Goal: Task Accomplishment & Management: Complete application form

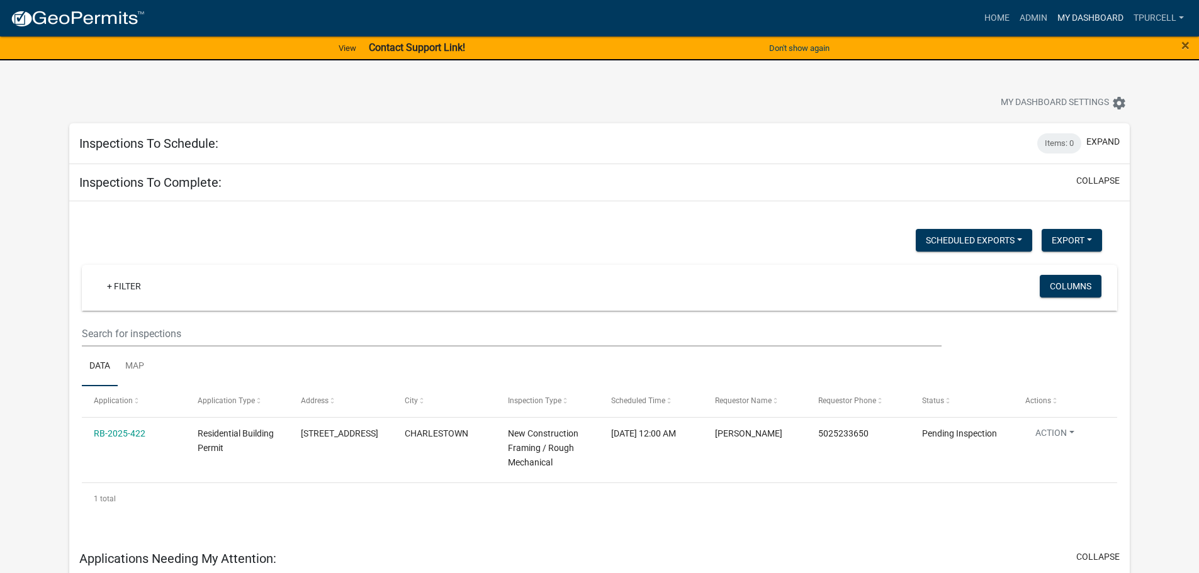
click at [1091, 20] on link "My Dashboard" at bounding box center [1090, 18] width 76 height 24
drag, startPoint x: 1074, startPoint y: 3, endPoint x: 817, endPoint y: 104, distance: 276.5
click at [817, 104] on div "My Dashboard Settings settings" at bounding box center [913, 105] width 449 height 28
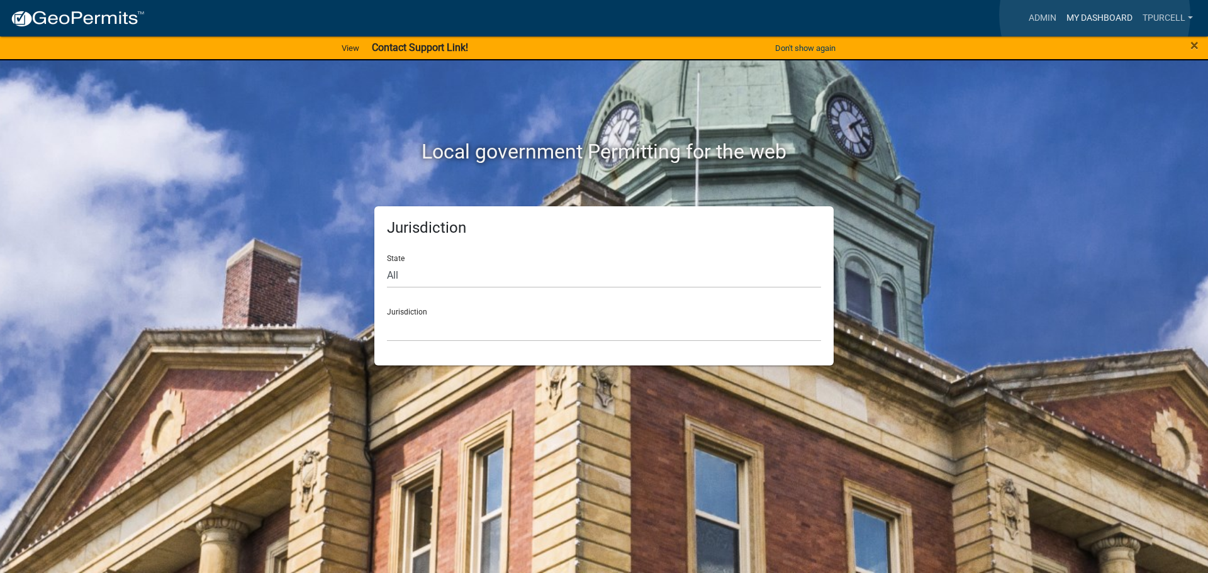
click at [1095, 15] on link "My Dashboard" at bounding box center [1099, 18] width 76 height 24
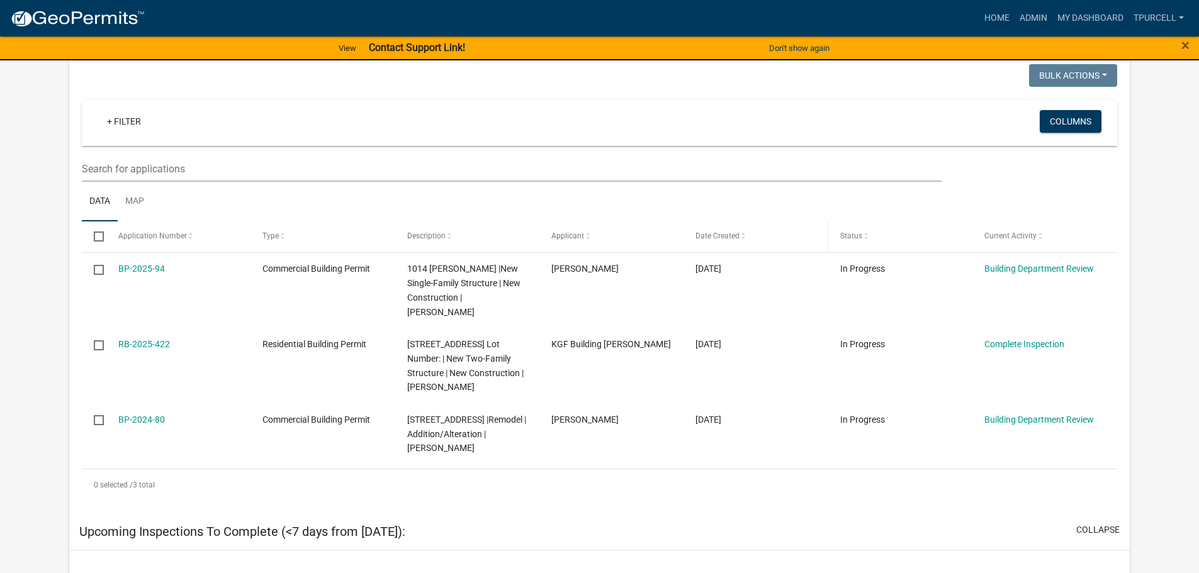
scroll to position [548, 0]
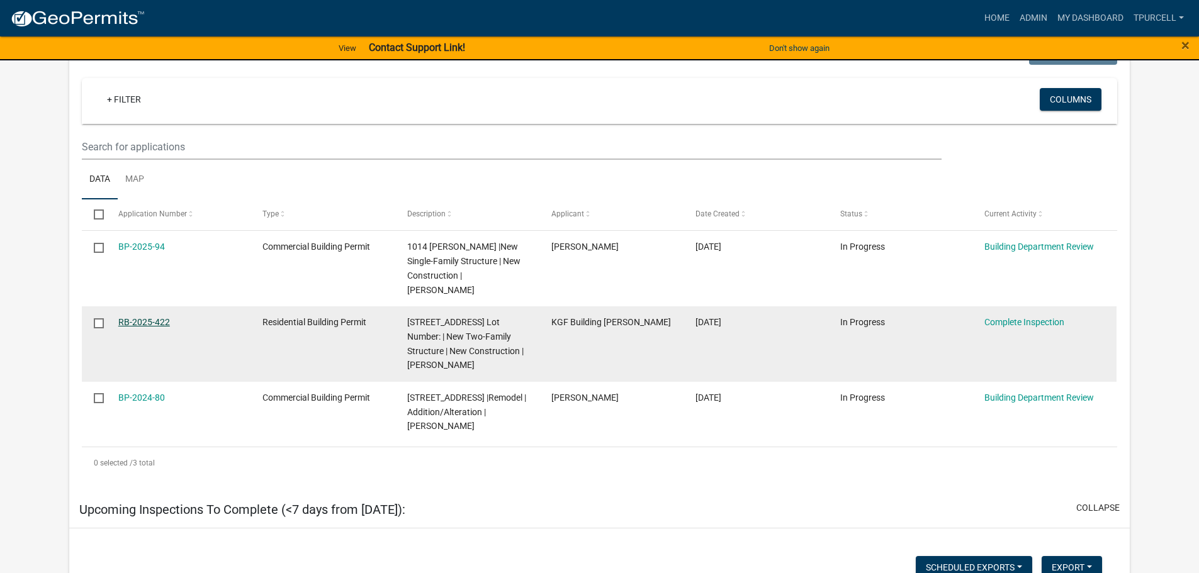
click at [145, 317] on link "RB-2025-422" at bounding box center [144, 322] width 52 height 10
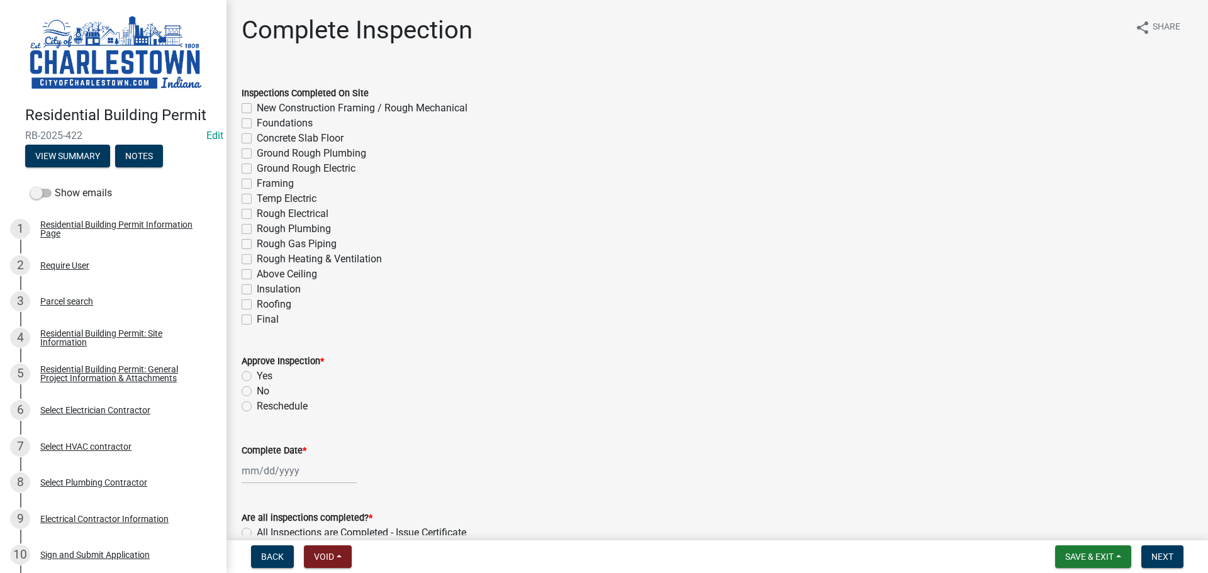
click at [257, 105] on label "New Construction Framing / Rough Mechanical" at bounding box center [362, 108] width 211 height 15
click at [257, 105] on input "New Construction Framing / Rough Mechanical" at bounding box center [261, 105] width 8 height 8
checkbox input "true"
checkbox input "false"
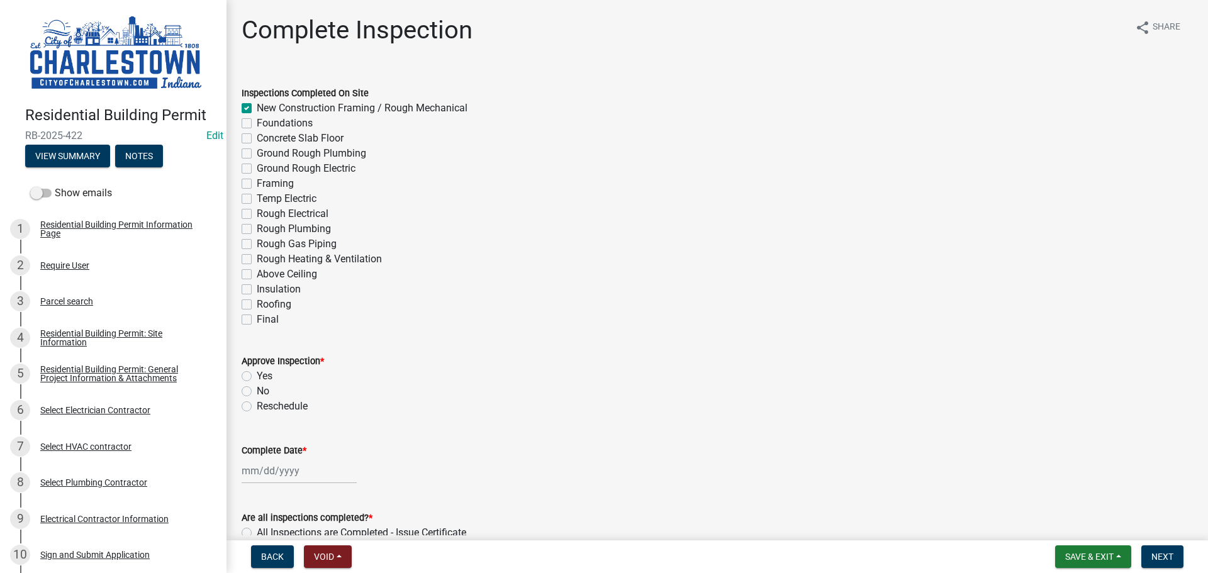
checkbox input "false"
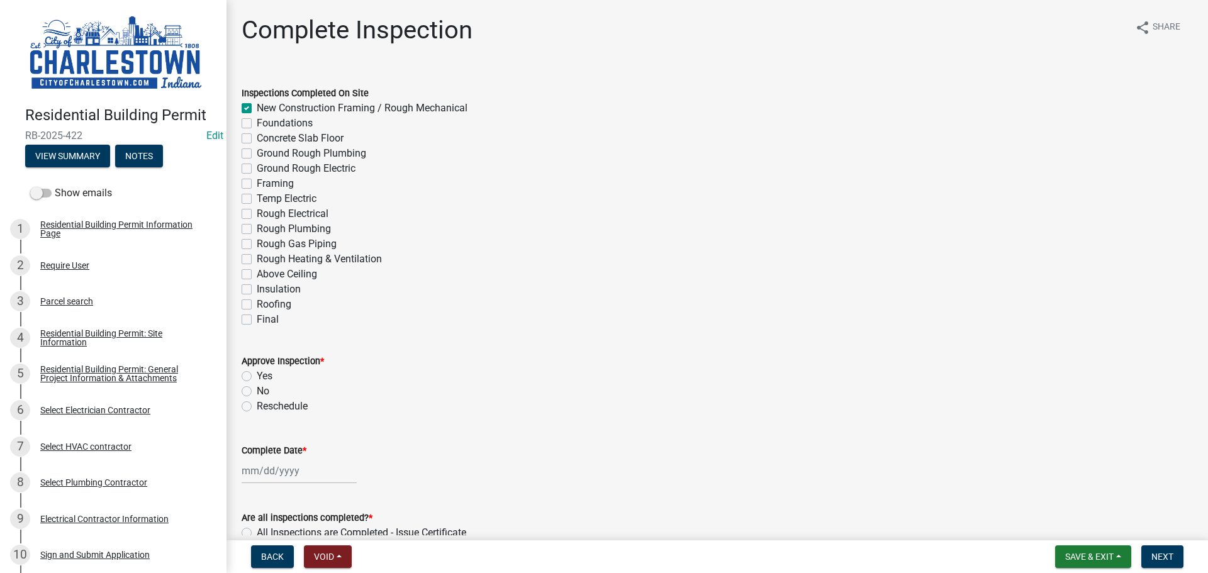
checkbox input "false"
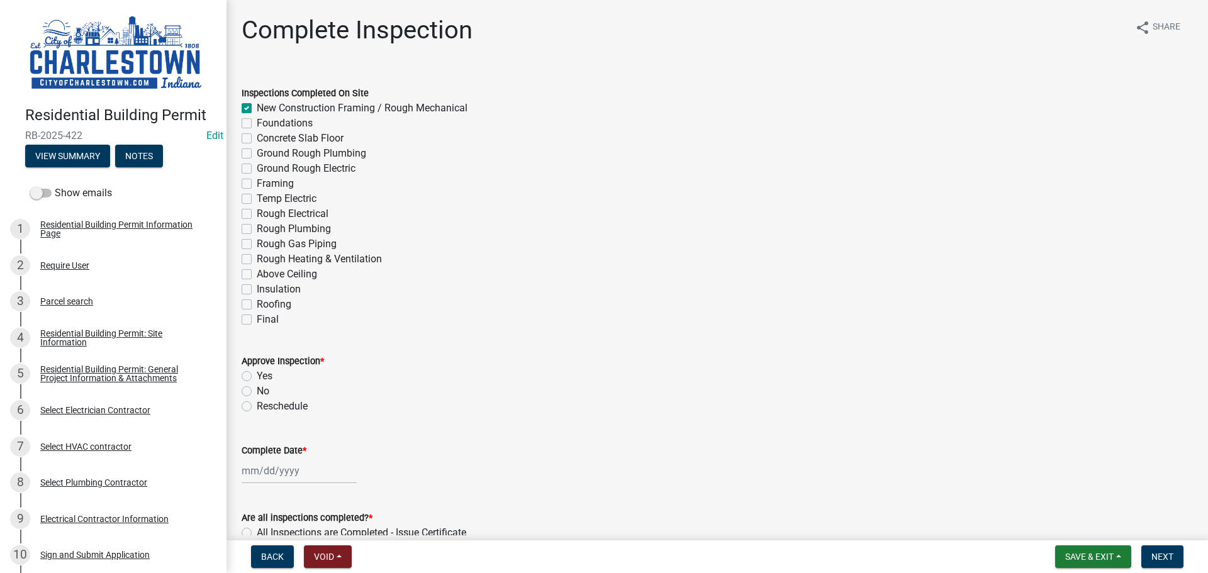
checkbox input "false"
click at [257, 213] on label "Rough Electrical" at bounding box center [293, 213] width 72 height 15
click at [257, 213] on input "Rough Electrical" at bounding box center [261, 210] width 8 height 8
checkbox input "true"
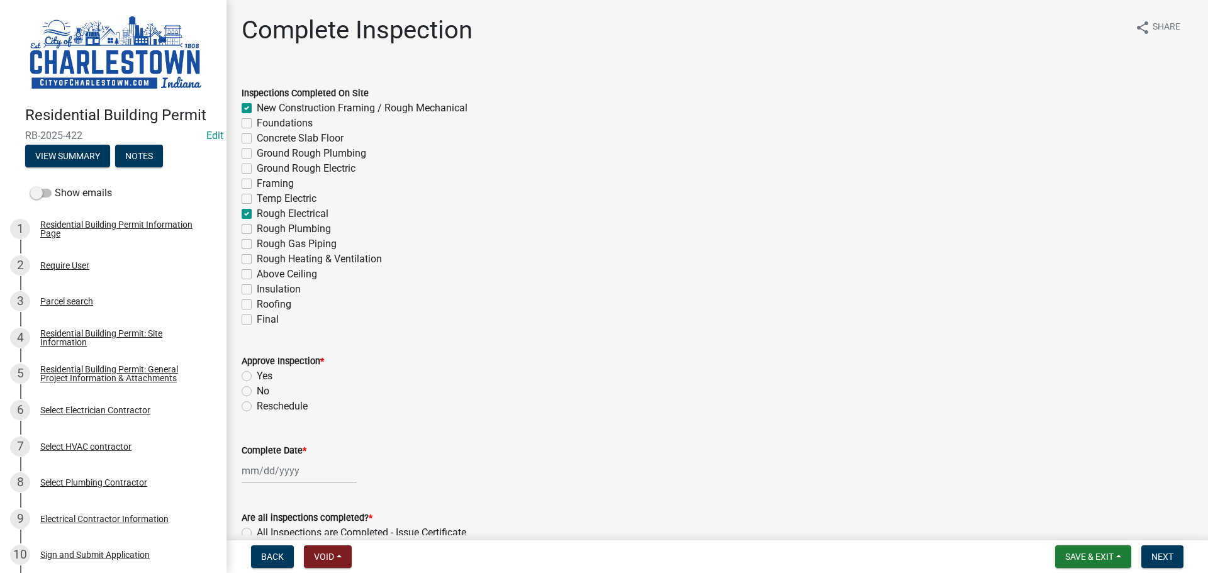
checkbox input "true"
checkbox input "false"
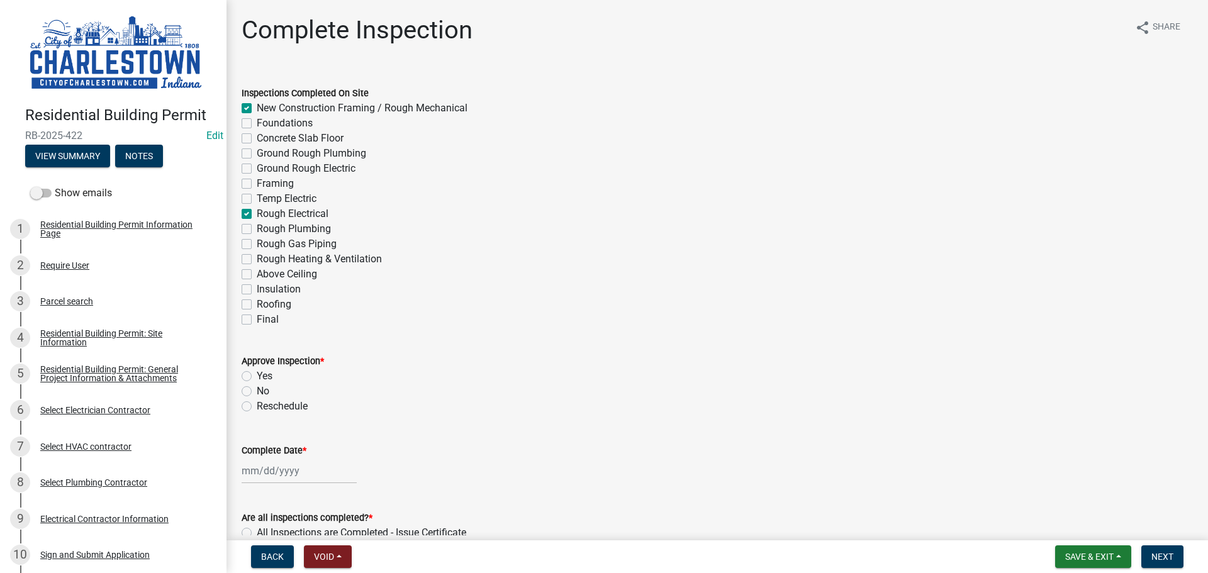
checkbox input "false"
checkbox input "true"
checkbox input "false"
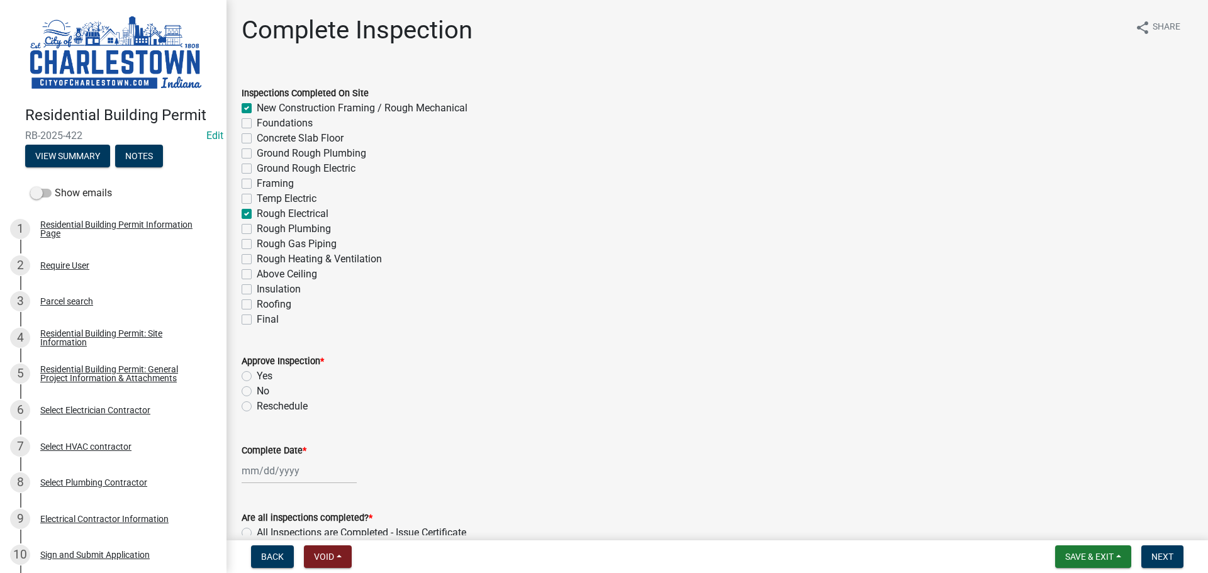
checkbox input "false"
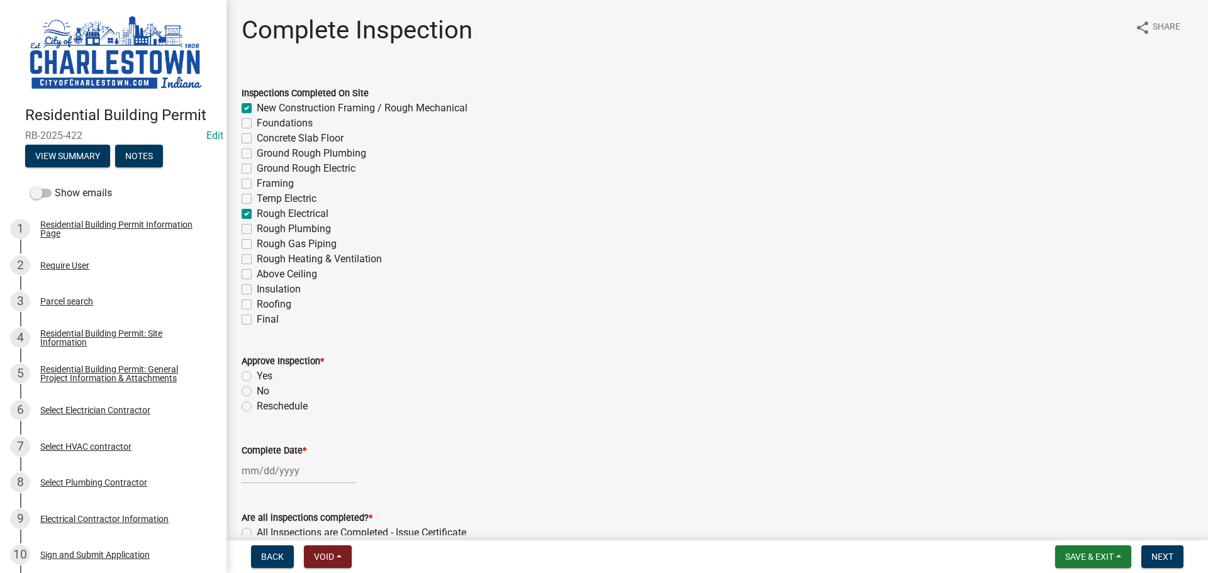
click at [257, 376] on label "Yes" at bounding box center [265, 376] width 16 height 15
click at [257, 376] on input "Yes" at bounding box center [261, 373] width 8 height 8
radio input "true"
select select "9"
select select "2025"
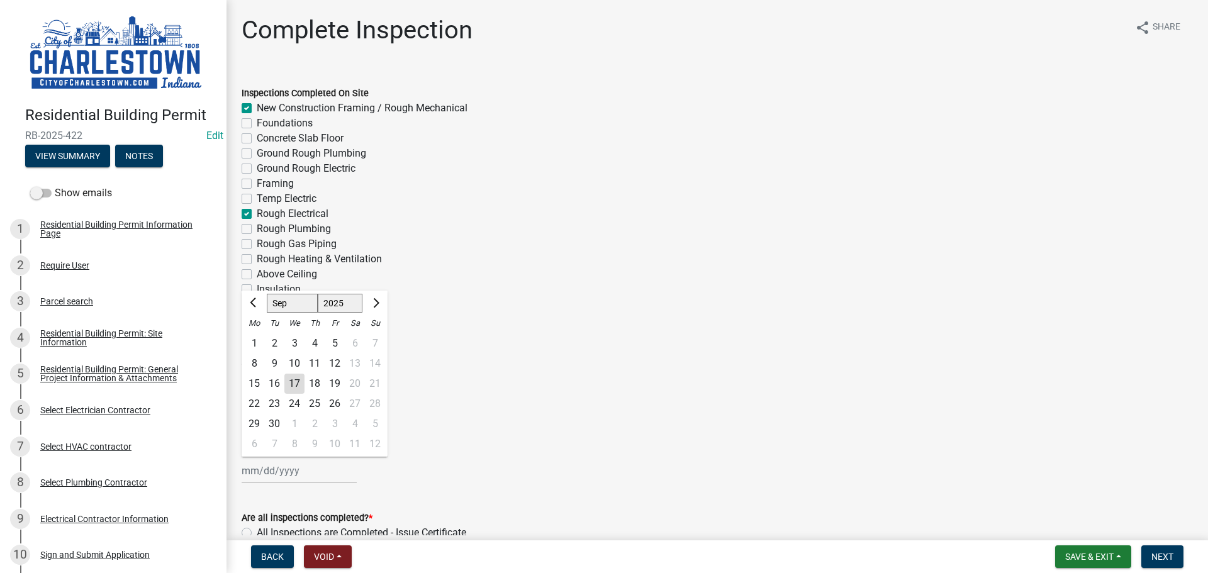
click at [261, 472] on div "[PERSON_NAME] Feb Mar Apr [PERSON_NAME][DATE] Oct Nov [DATE] 1526 1527 1528 152…" at bounding box center [299, 471] width 115 height 26
click at [298, 383] on div "17" at bounding box center [294, 384] width 20 height 20
type input "[DATE]"
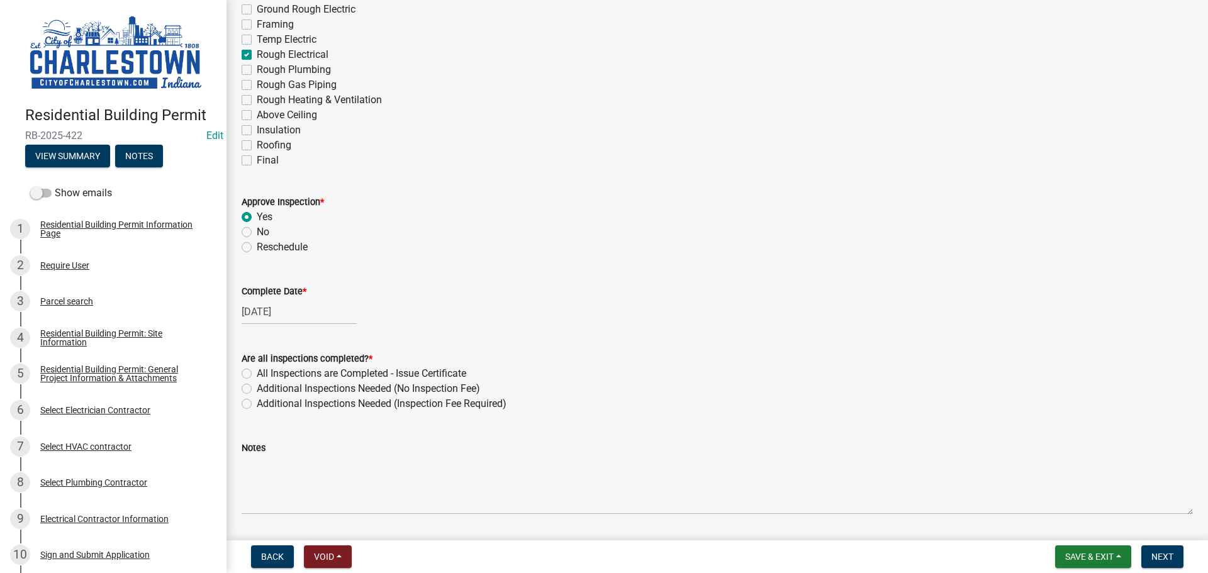
scroll to position [189, 0]
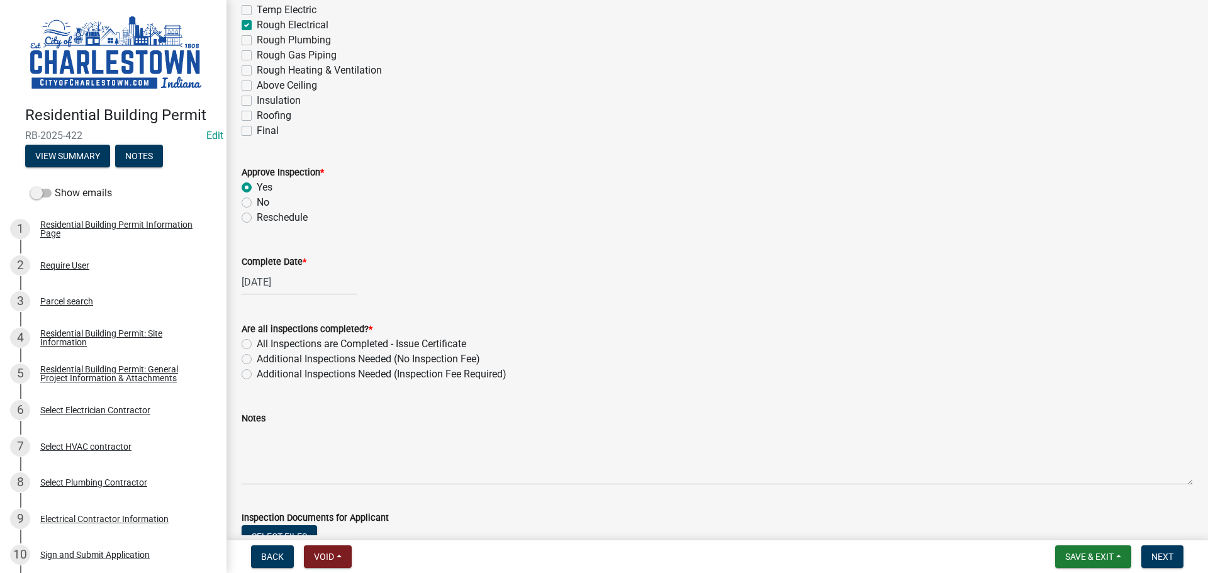
drag, startPoint x: 247, startPoint y: 360, endPoint x: 252, endPoint y: 365, distance: 7.1
click at [257, 359] on label "Additional Inspections Needed (No Inspection Fee)" at bounding box center [368, 359] width 223 height 15
click at [257, 359] on input "Additional Inspections Needed (No Inspection Fee)" at bounding box center [261, 356] width 8 height 8
radio input "true"
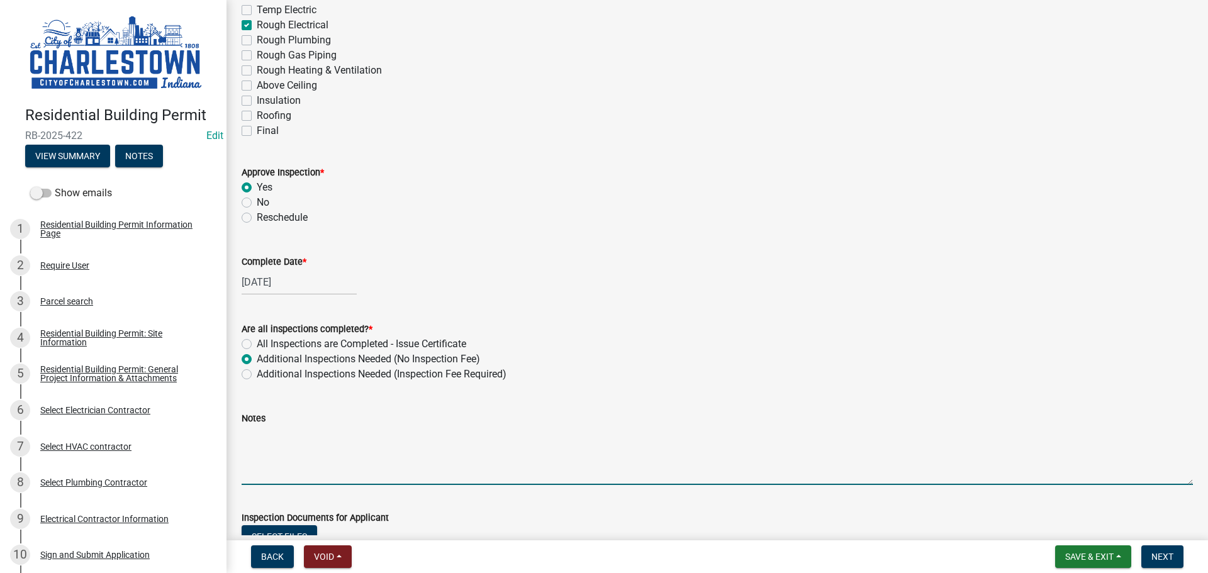
click at [279, 439] on textarea "Notes" at bounding box center [717, 455] width 951 height 59
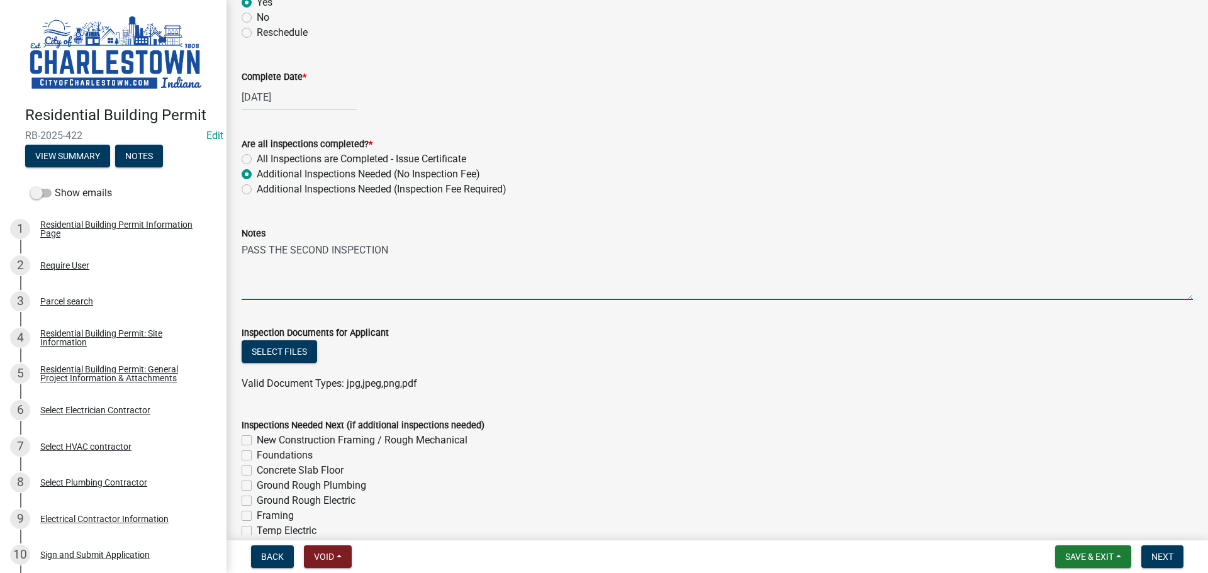
scroll to position [377, 0]
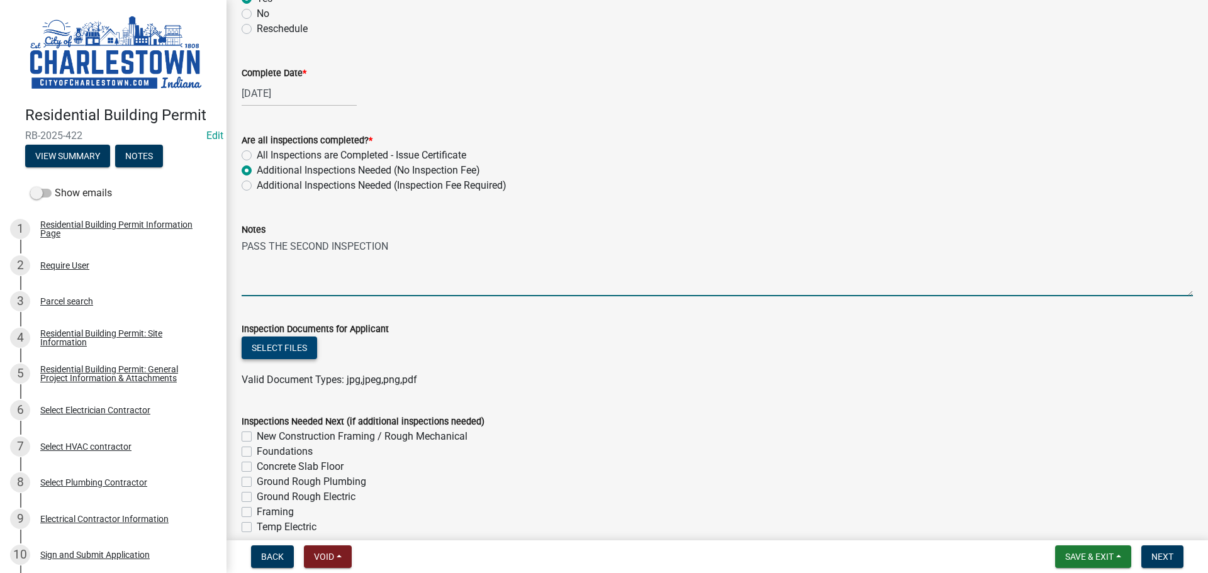
click at [294, 350] on button "Select files" at bounding box center [279, 348] width 75 height 23
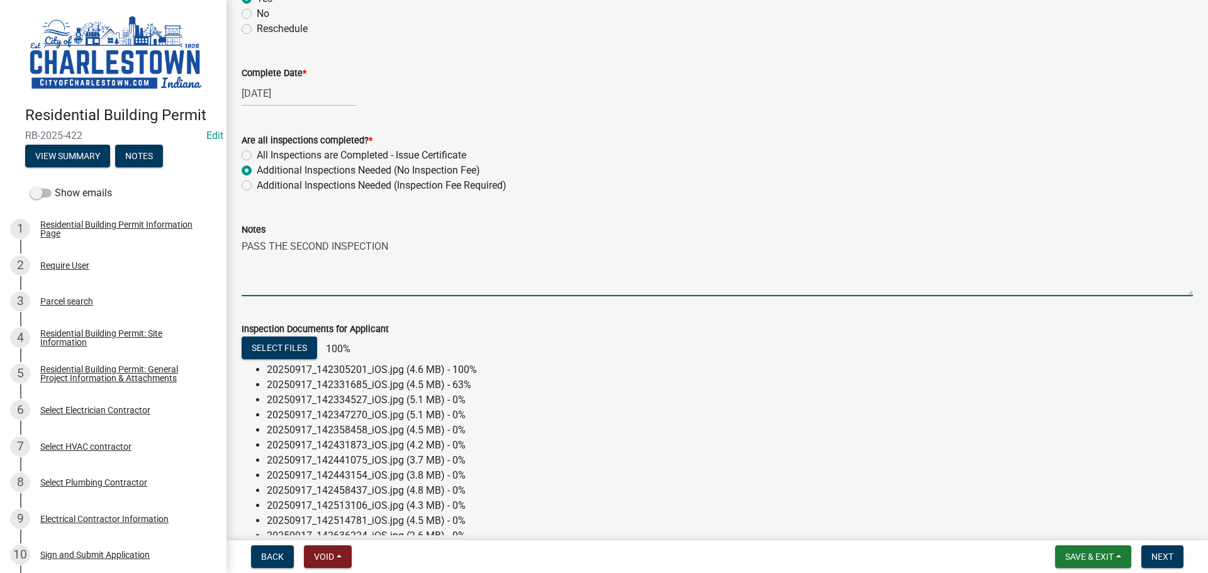
click at [401, 247] on textarea "PASS THE SECOND INSPECTION" at bounding box center [717, 266] width 951 height 59
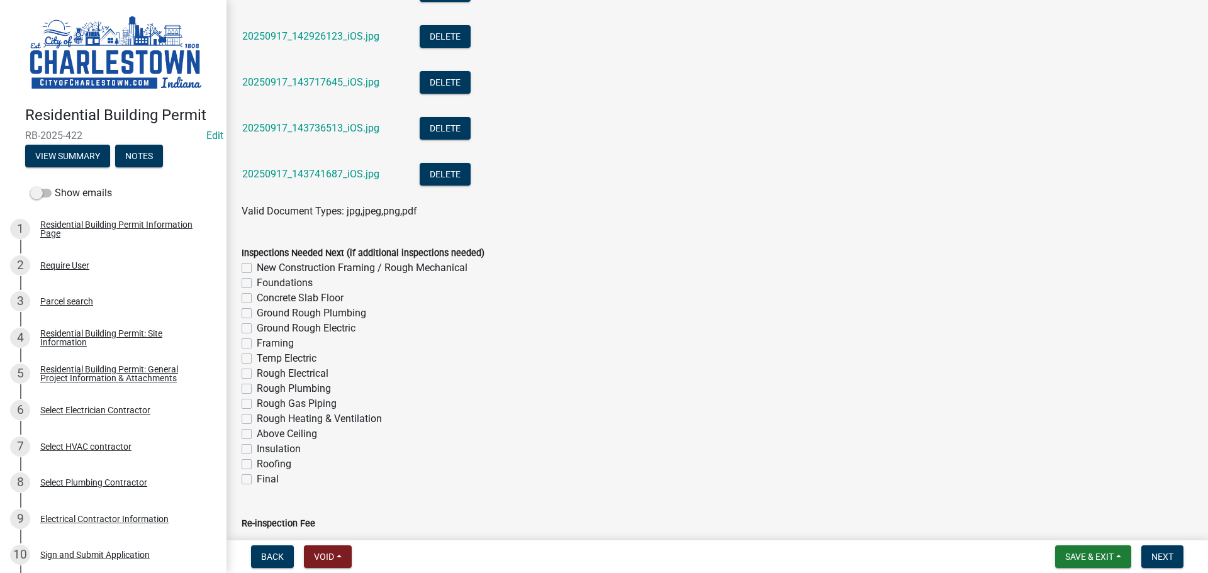
scroll to position [1203, 0]
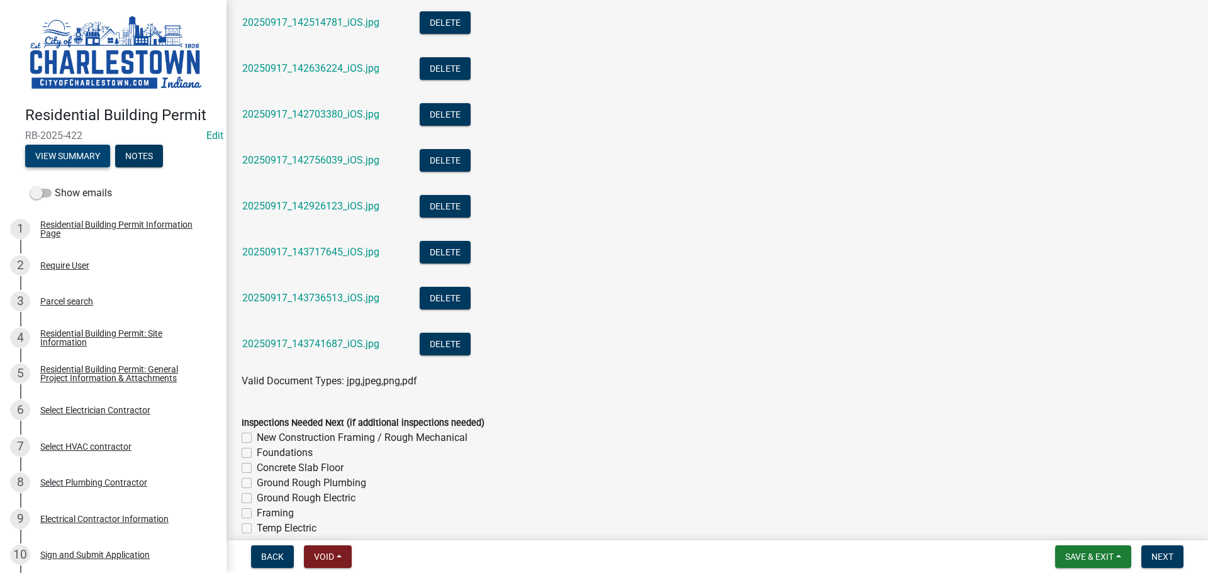
type textarea "PASS THE SECOND INSPECTION CORRECTION WAS MADE"
click at [86, 148] on button "View Summary" at bounding box center [67, 156] width 85 height 23
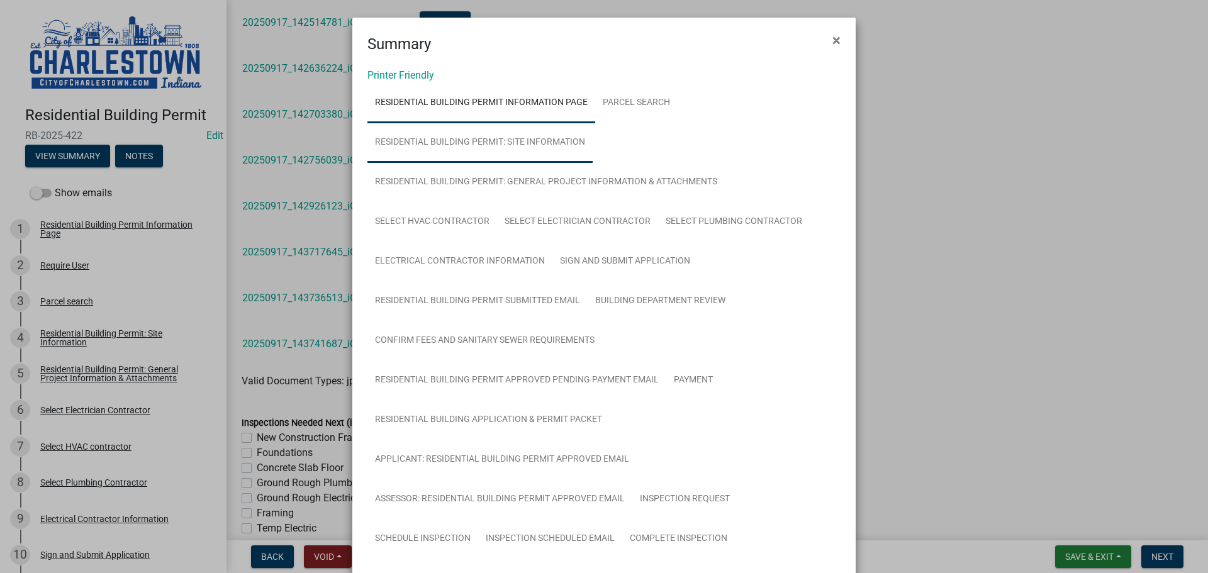
click at [525, 141] on link "Residential Building Permit: Site Information" at bounding box center [479, 143] width 225 height 40
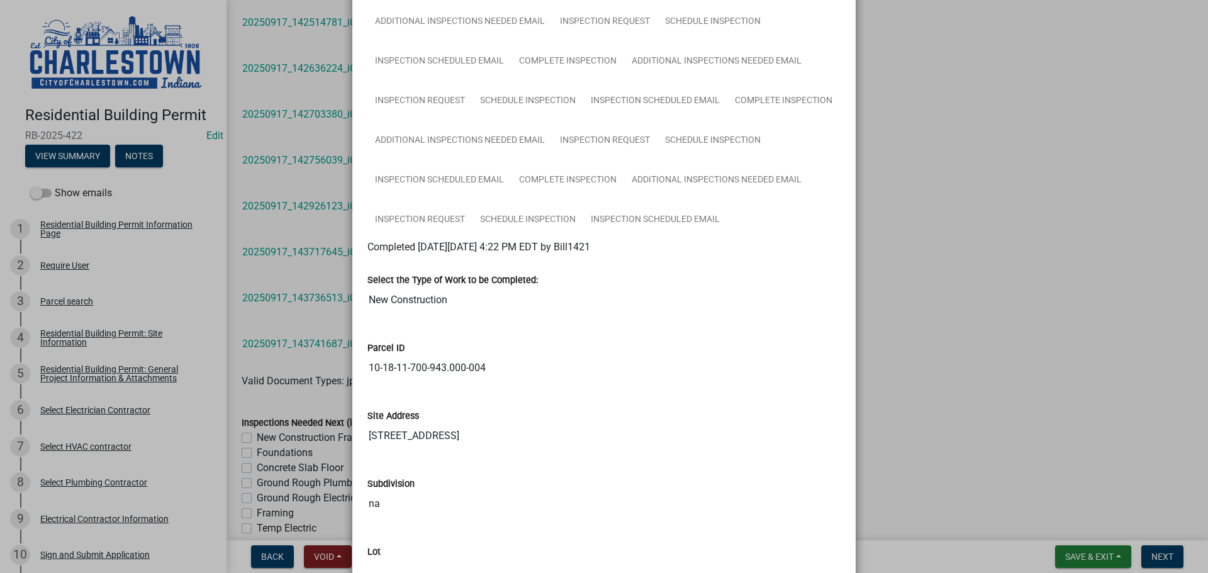
scroll to position [692, 0]
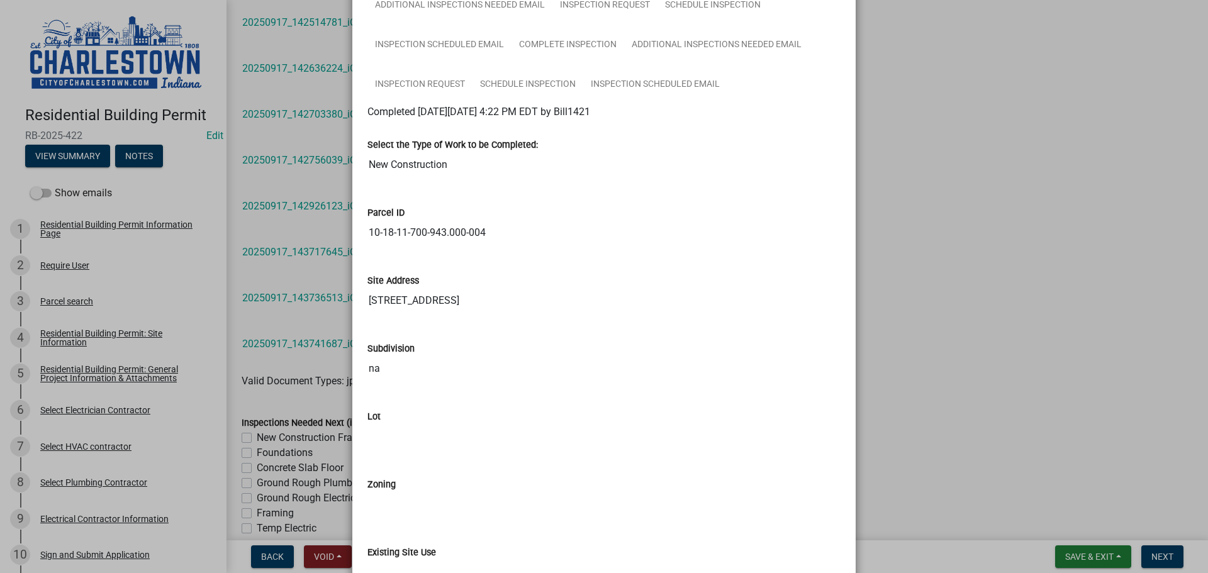
click at [970, 272] on ngb-modal-window "Summary × Printer Friendly Residential Building Permit Information Page Parcel …" at bounding box center [604, 286] width 1208 height 573
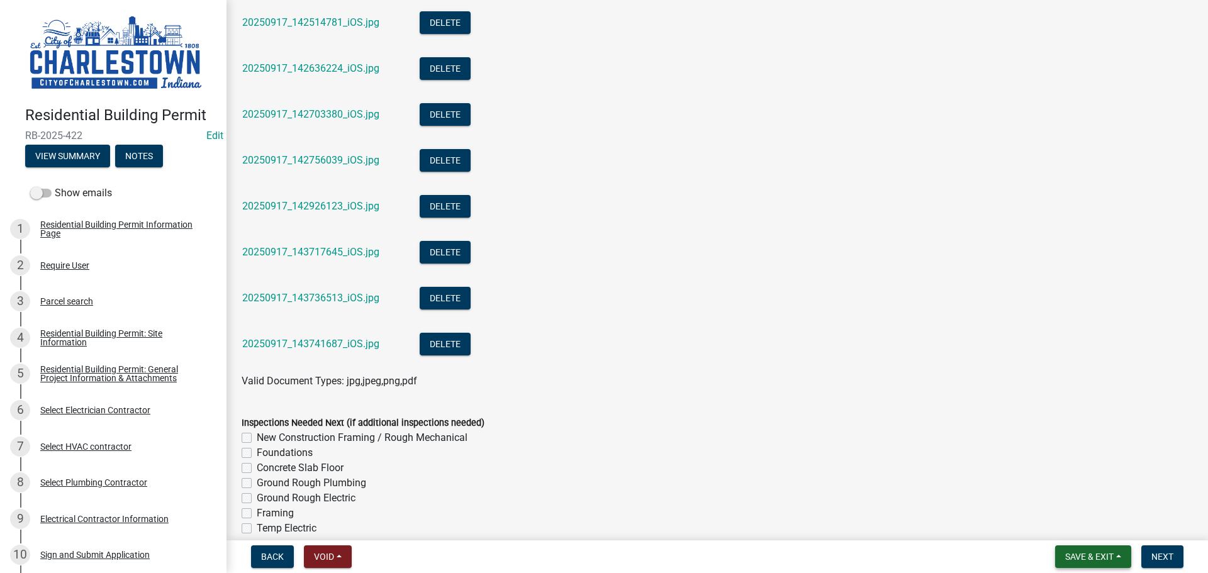
click at [1092, 549] on button "Save & Exit" at bounding box center [1093, 556] width 76 height 23
click at [1068, 522] on button "Save & Exit" at bounding box center [1081, 524] width 101 height 30
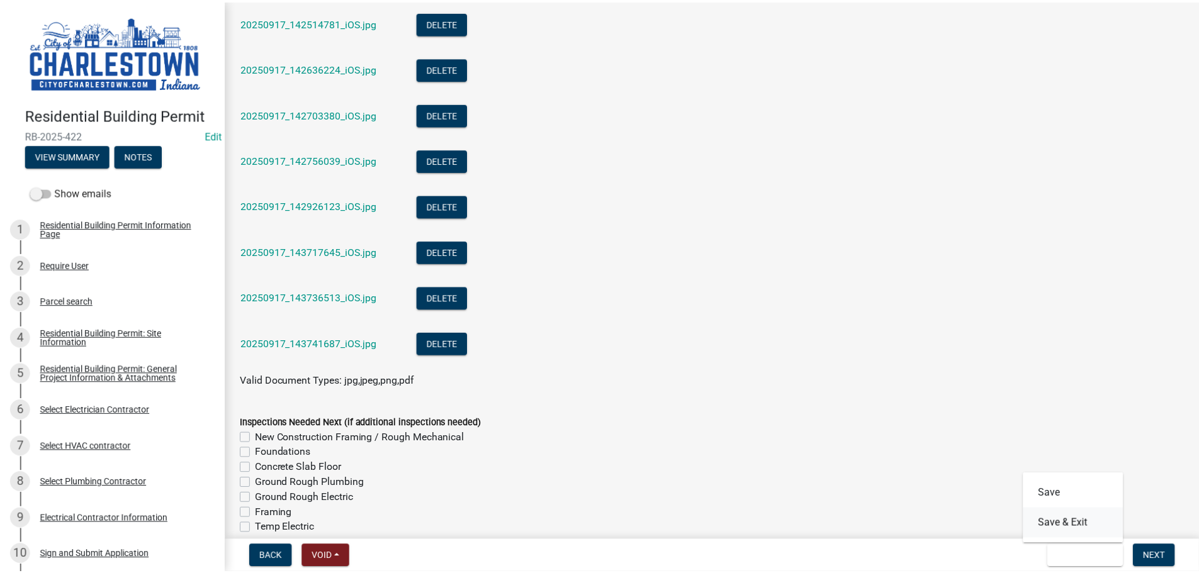
scroll to position [0, 0]
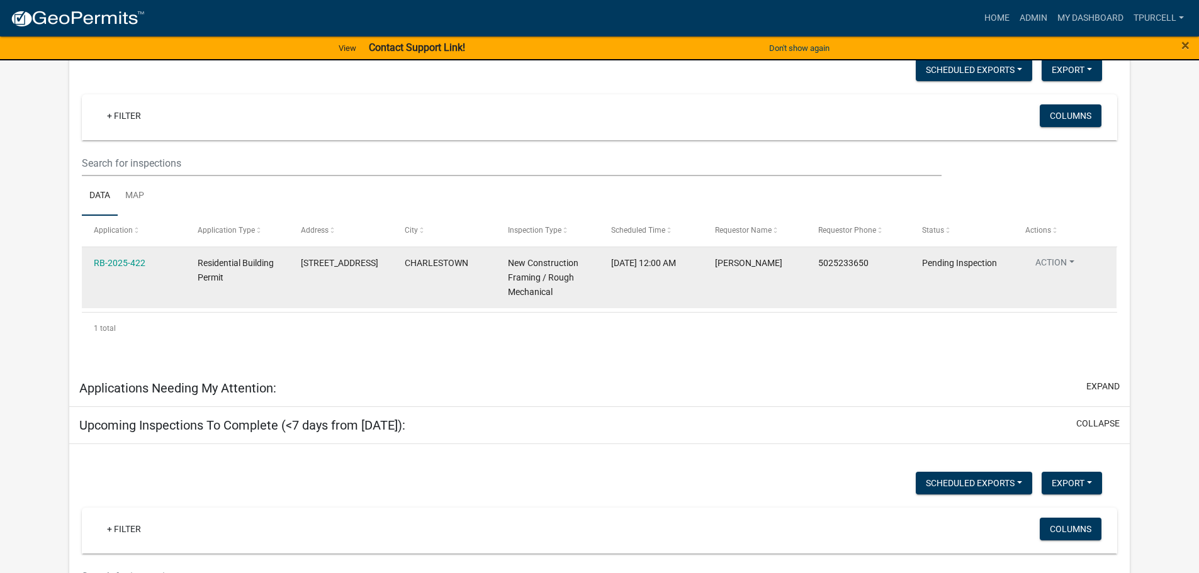
scroll to position [170, 0]
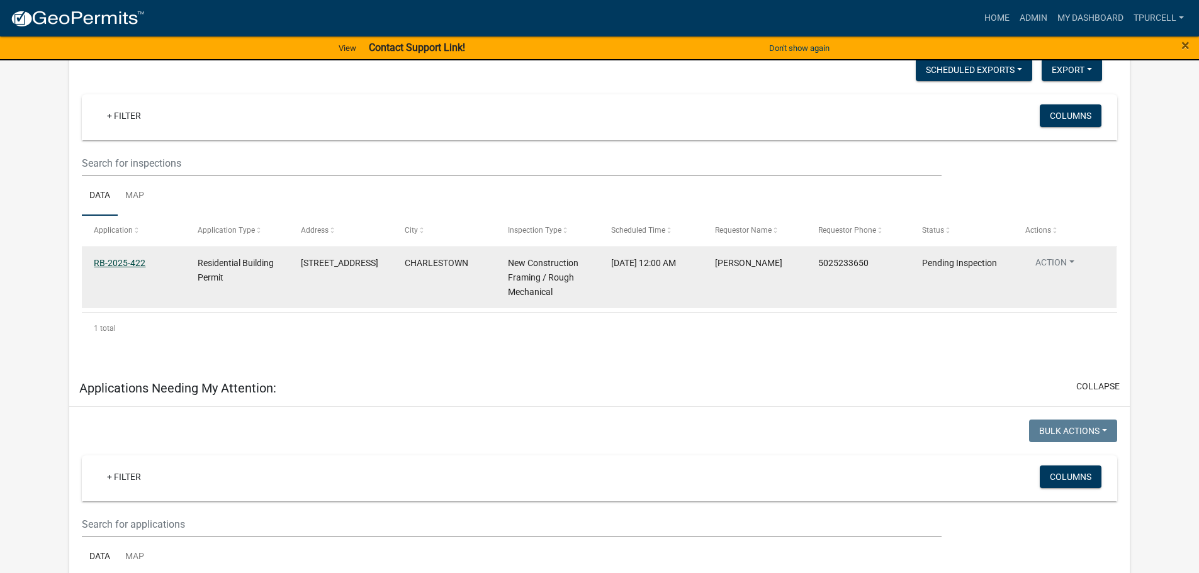
click at [114, 260] on link "RB-2025-422" at bounding box center [120, 263] width 52 height 10
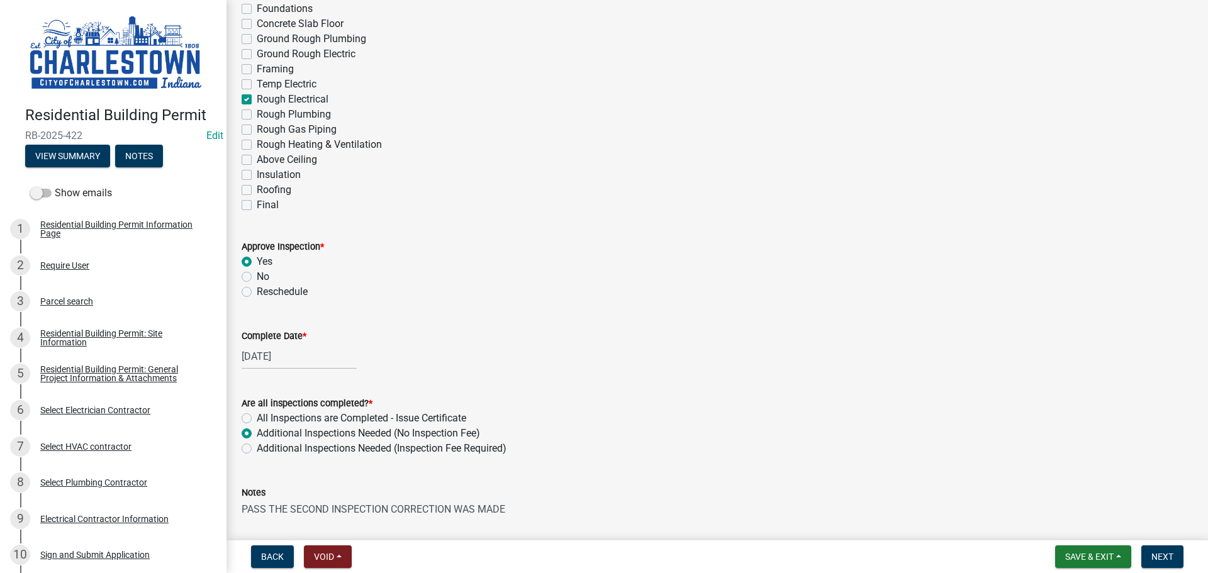
scroll to position [126, 0]
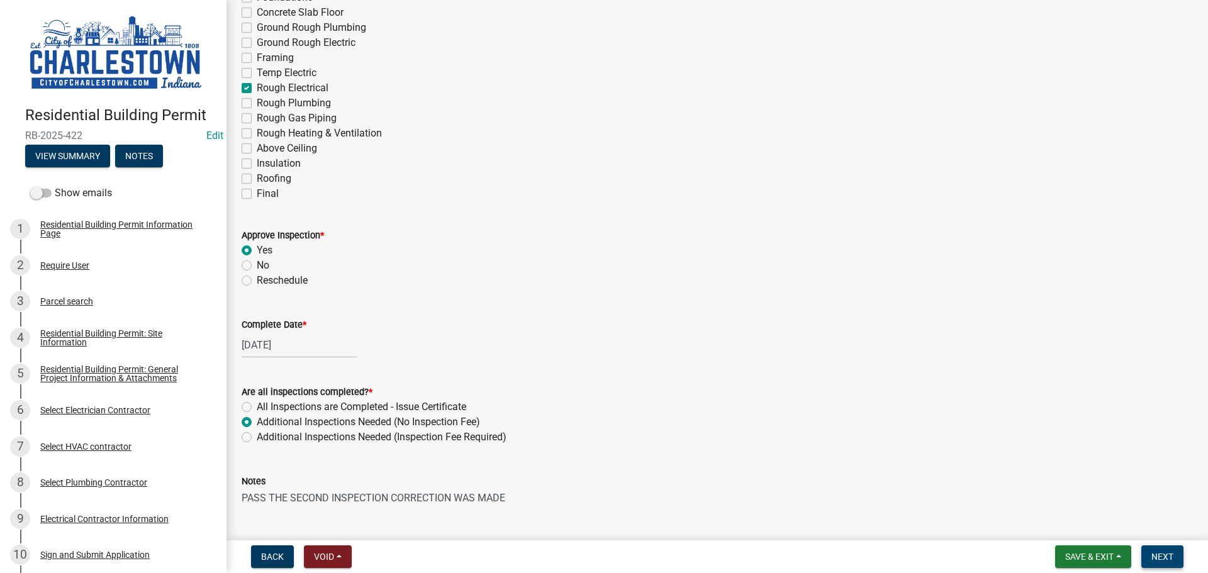
click at [1167, 557] on span "Next" at bounding box center [1162, 557] width 22 height 10
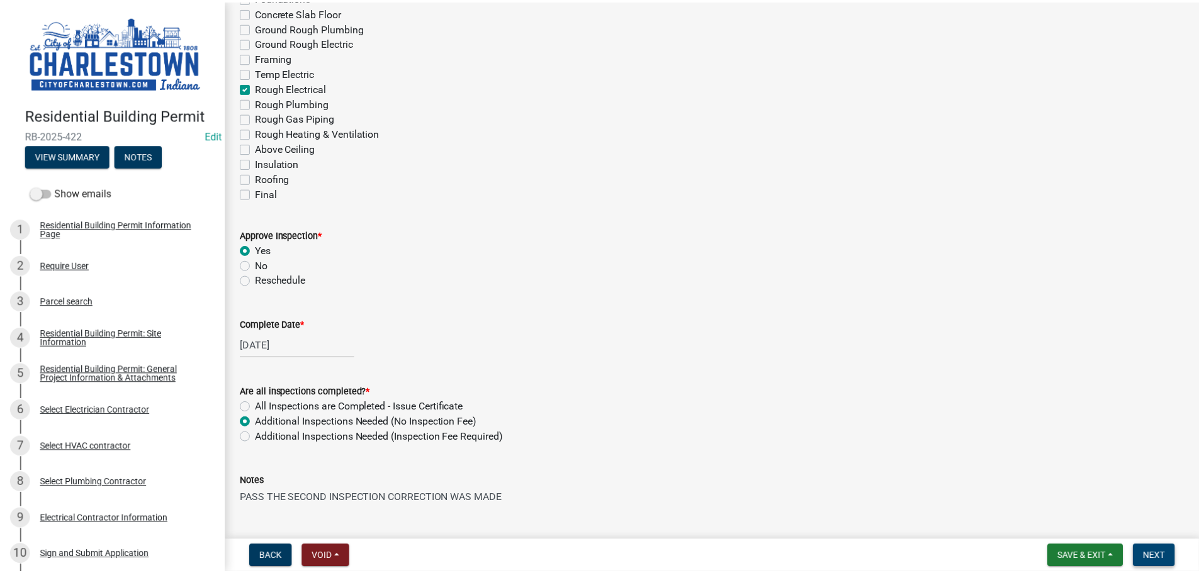
scroll to position [0, 0]
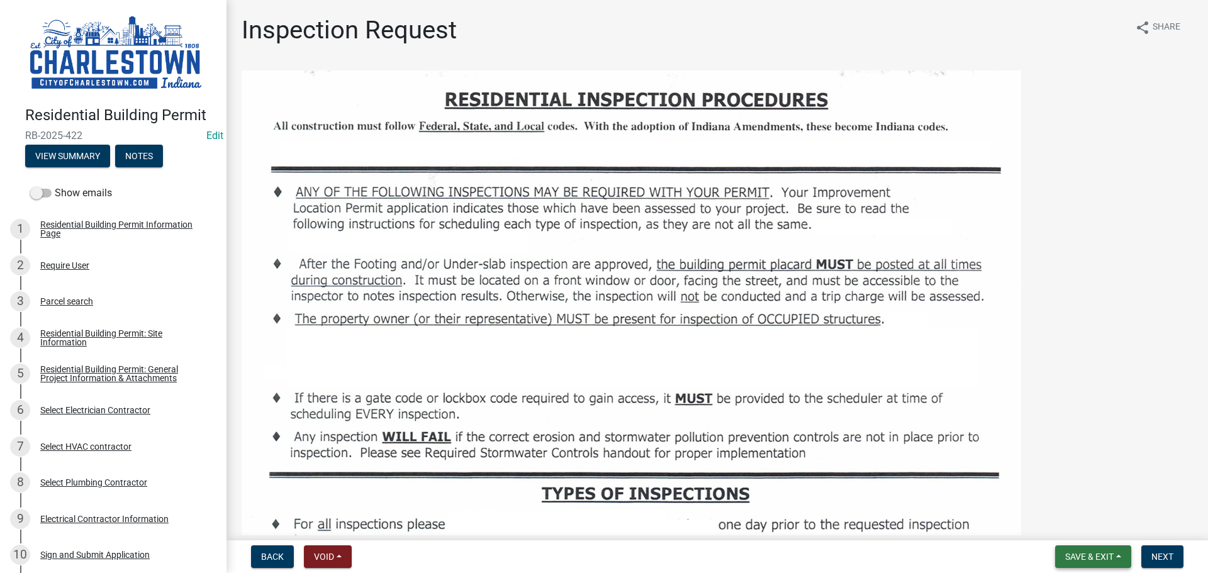
click at [1088, 557] on span "Save & Exit" at bounding box center [1089, 557] width 48 height 10
click at [1071, 525] on button "Save & Exit" at bounding box center [1081, 524] width 101 height 30
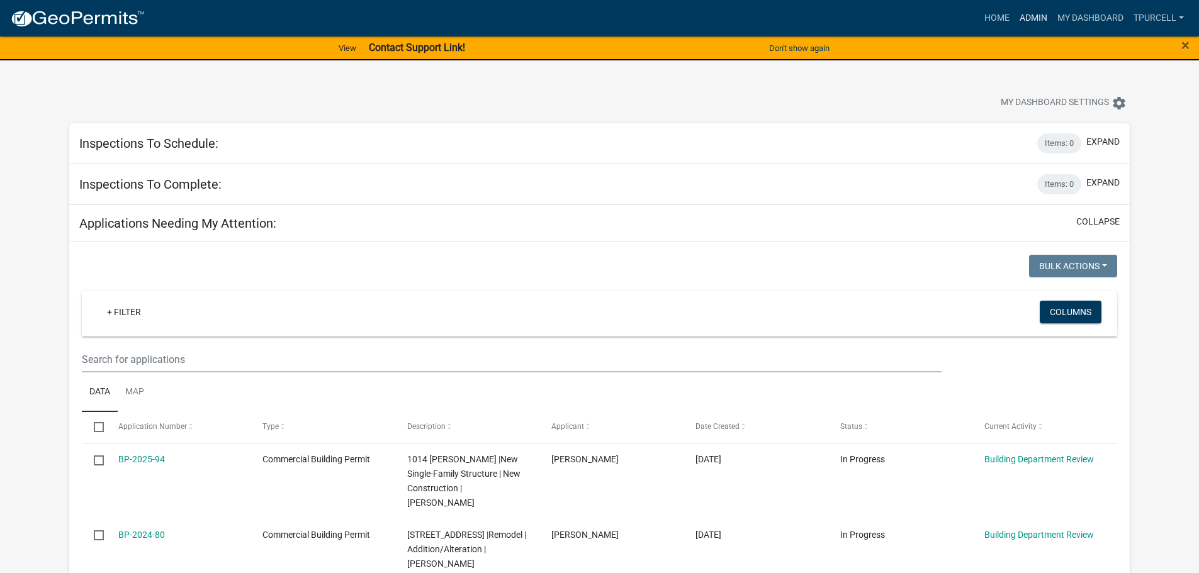
click at [1032, 18] on link "Admin" at bounding box center [1033, 18] width 38 height 24
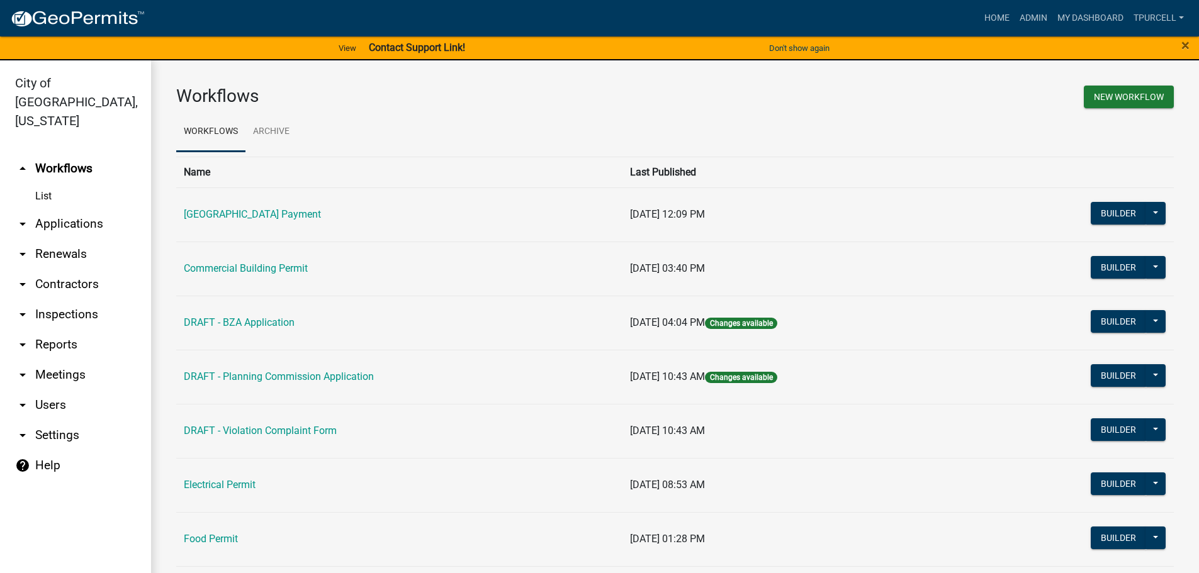
click at [79, 209] on link "arrow_drop_down Applications" at bounding box center [75, 224] width 151 height 30
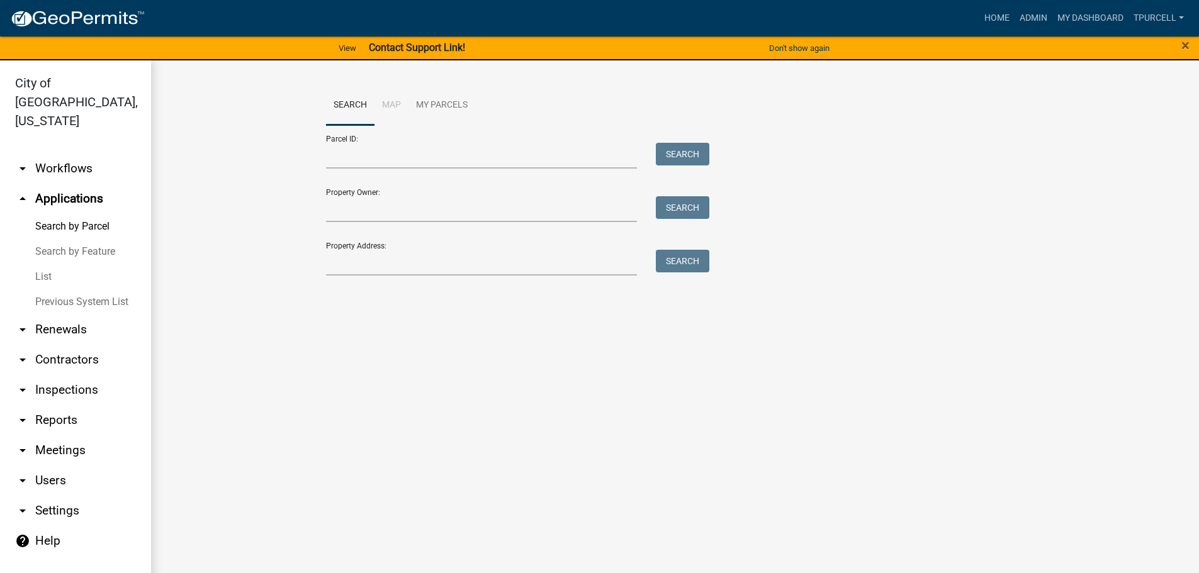
click at [45, 264] on link "List" at bounding box center [75, 276] width 151 height 25
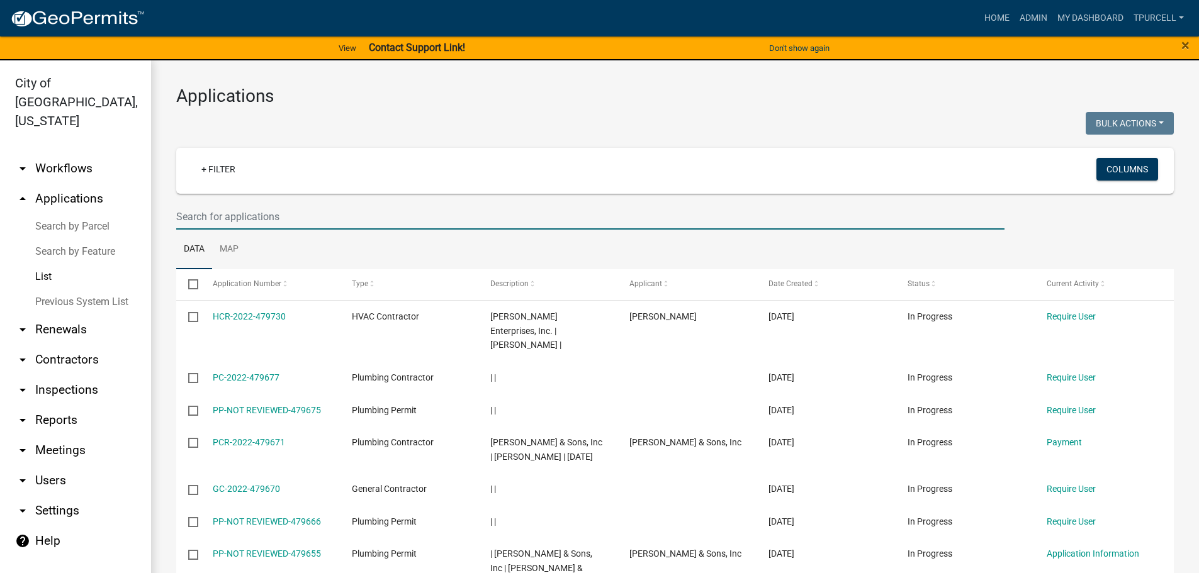
click at [289, 214] on input "text" at bounding box center [590, 217] width 828 height 26
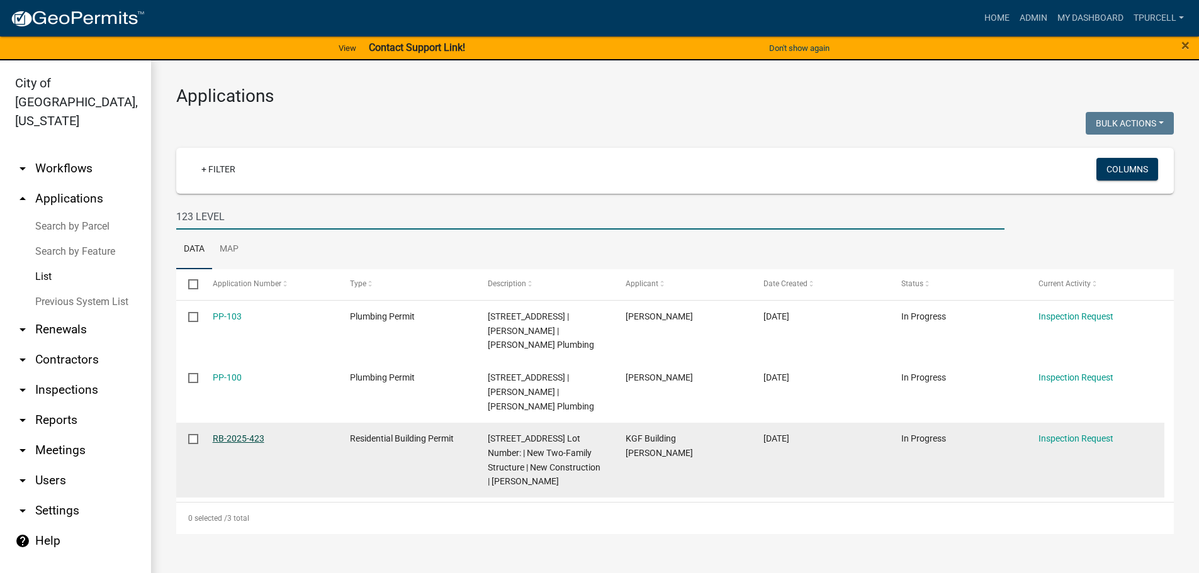
type input "123 LEVEL"
click at [240, 433] on link "RB-2025-423" at bounding box center [239, 438] width 52 height 10
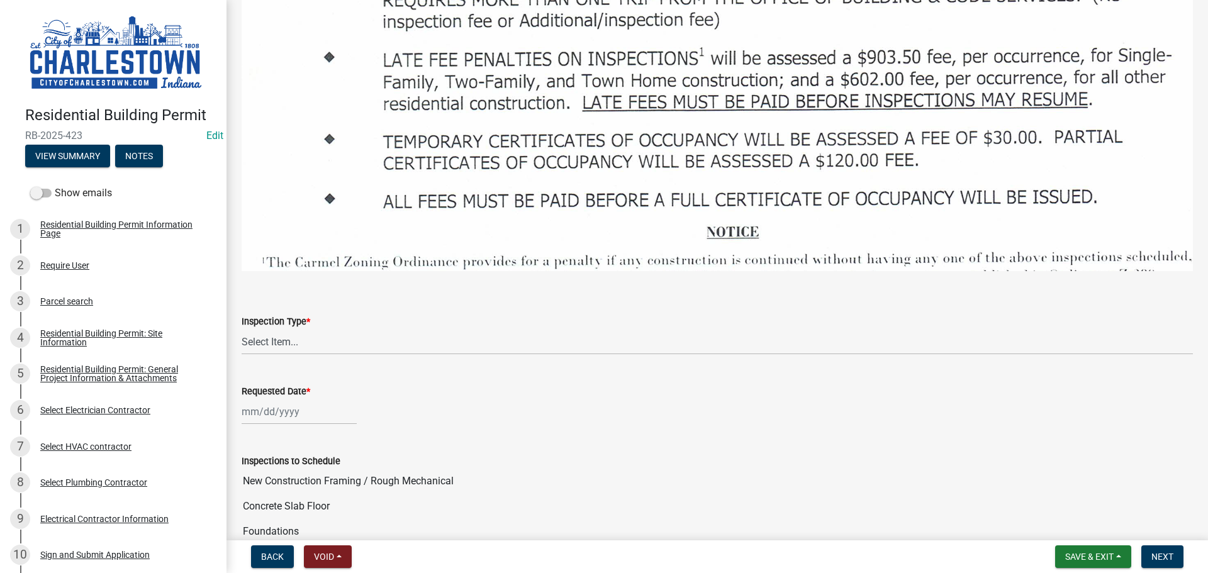
scroll to position [1887, 0]
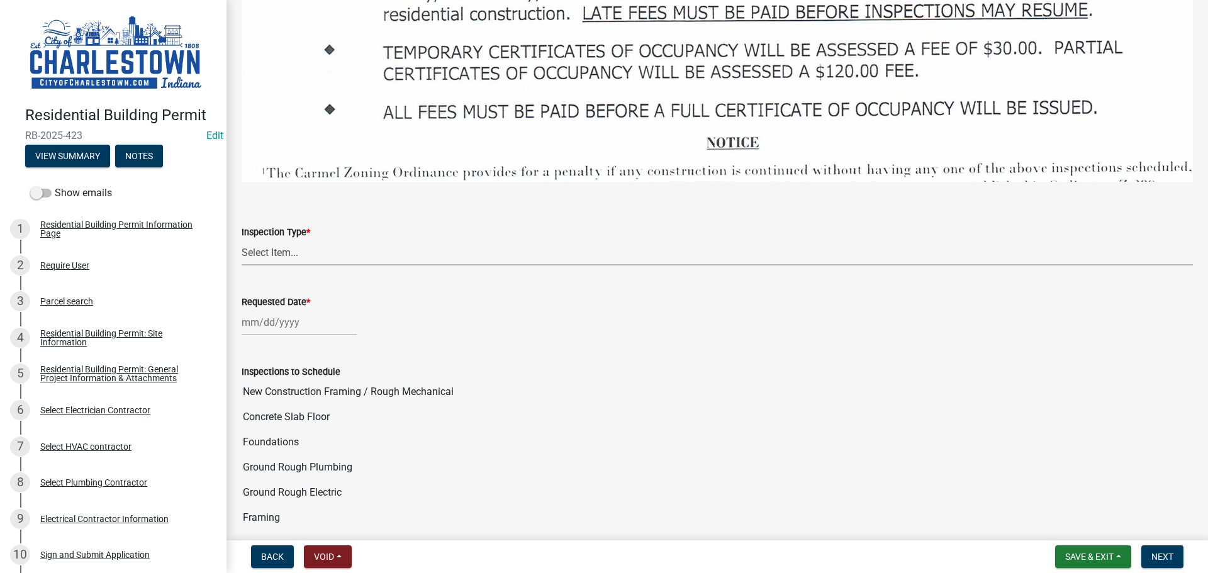
click at [290, 243] on select "Select Item... New Construction Framing / Rough Mechanical Foundations Concrete…" at bounding box center [717, 253] width 951 height 26
click at [242, 240] on select "Select Item... New Construction Framing / Rough Mechanical Foundations Concrete…" at bounding box center [717, 253] width 951 height 26
select select "6148cfc3-f65f-4c5f-8e17-86e63b13192f"
click at [281, 318] on div at bounding box center [299, 323] width 115 height 26
select select "9"
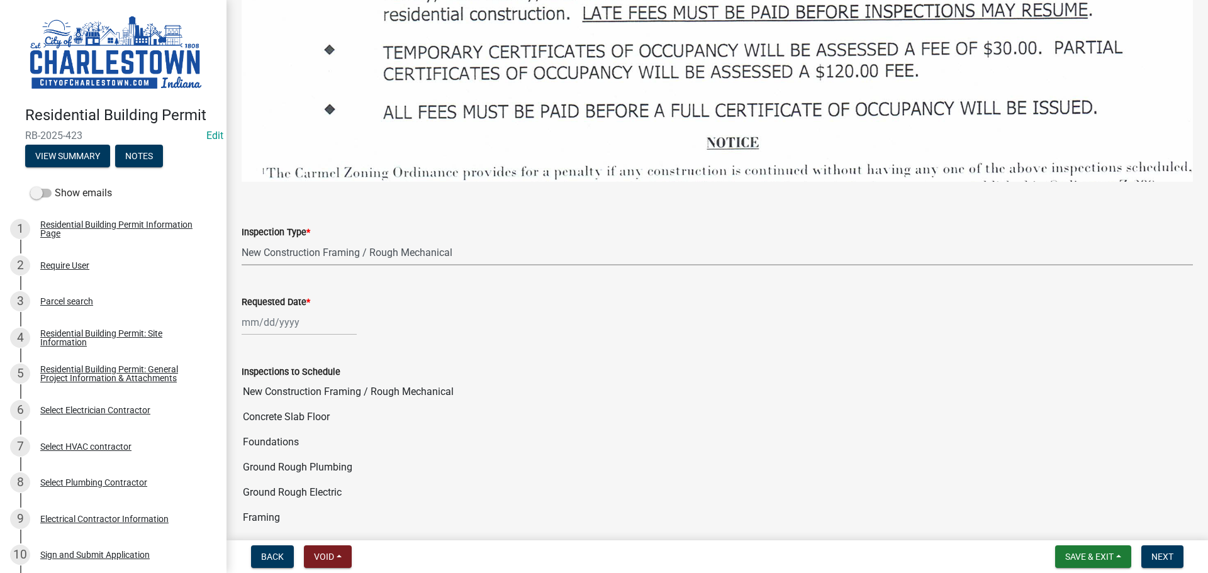
select select "2025"
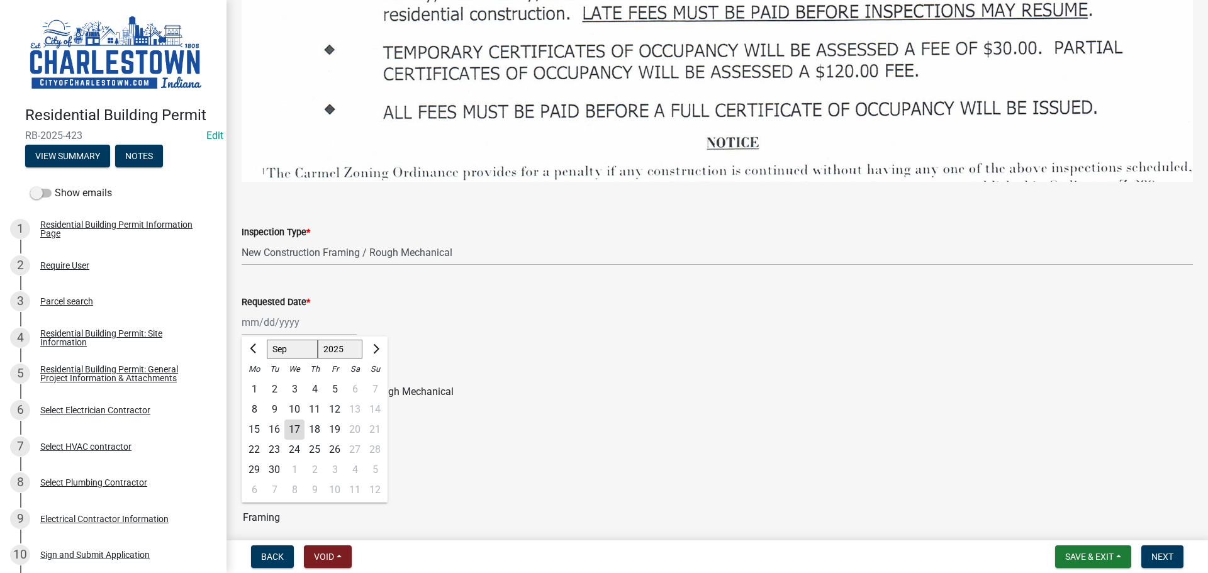
click at [296, 420] on div "17" at bounding box center [294, 430] width 20 height 20
type input "[DATE]"
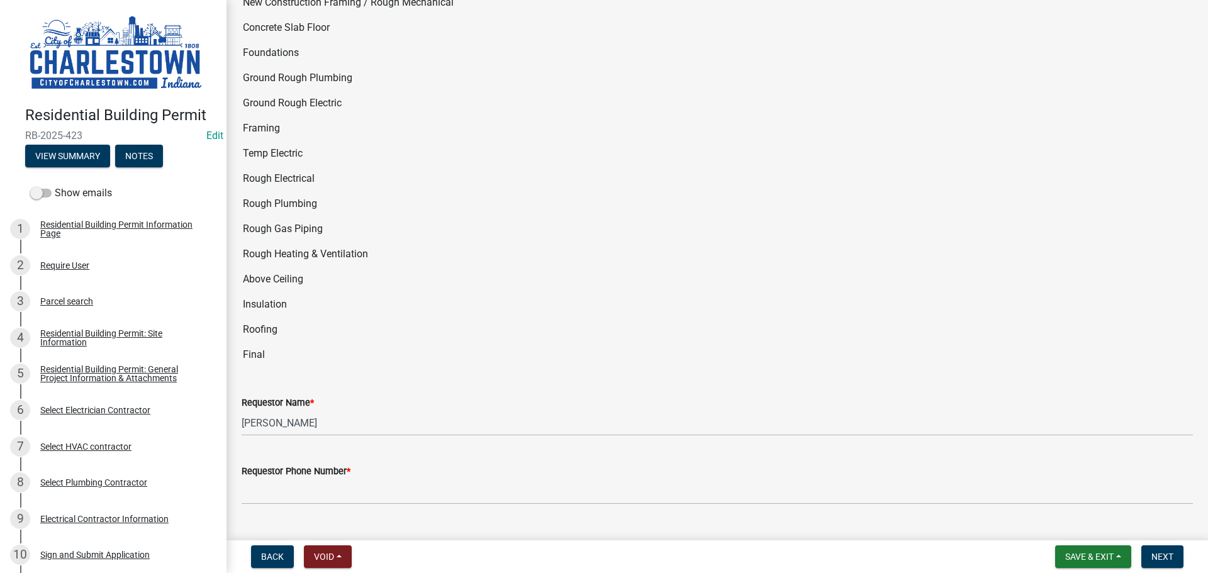
scroll to position [2391, 0]
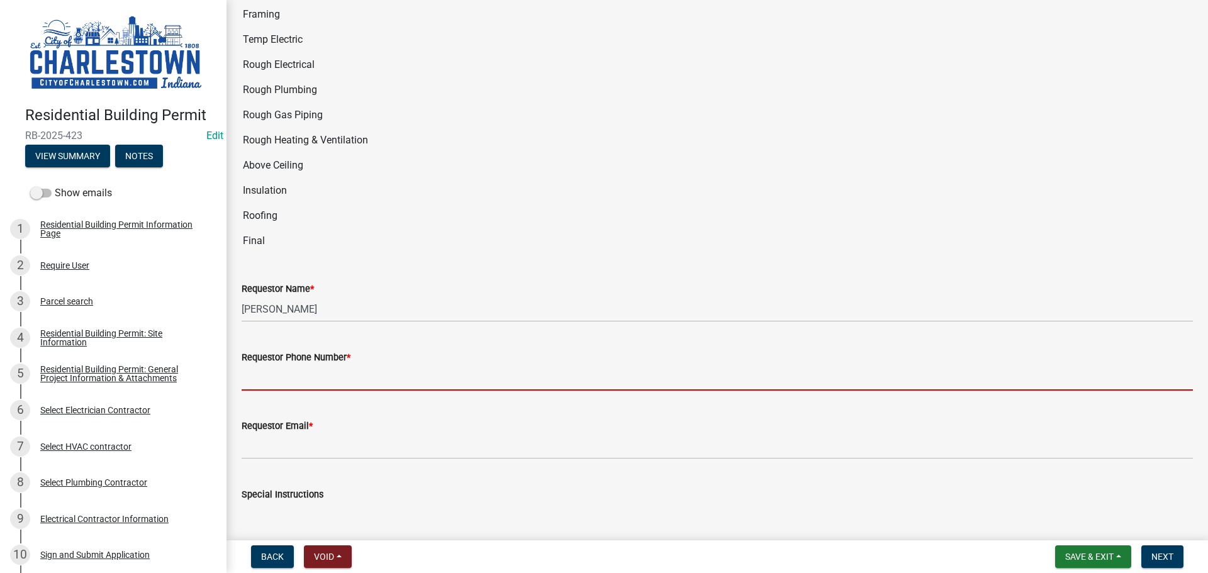
click at [289, 365] on input "Requestor Phone Number *" at bounding box center [717, 378] width 951 height 26
type input "5025233650"
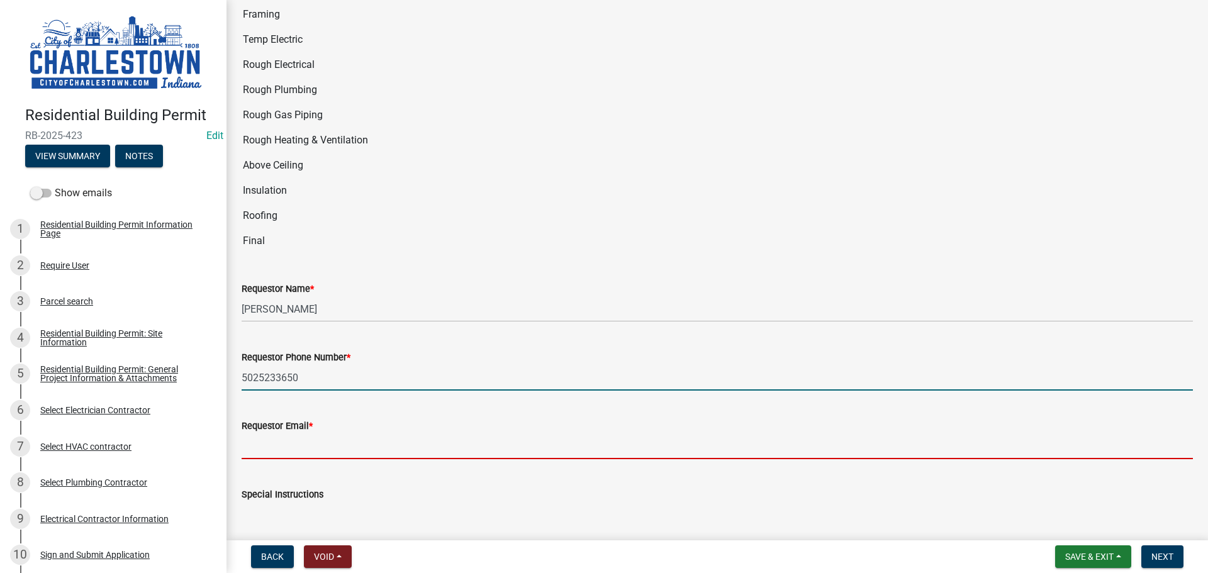
type input "[EMAIL_ADDRESS][DOMAIN_NAME]"
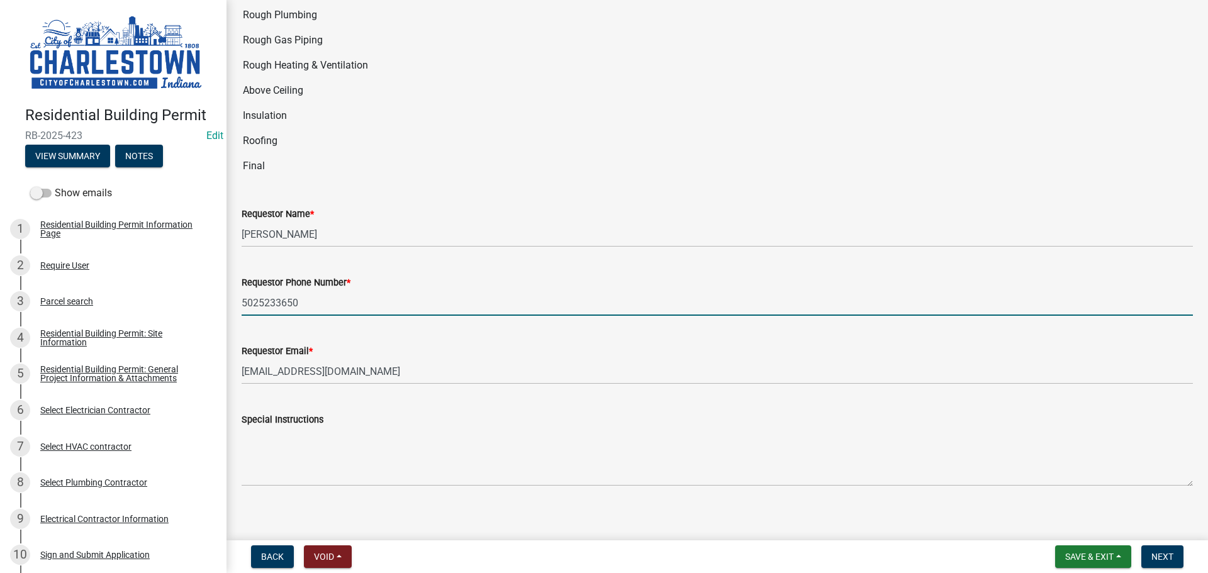
scroll to position [2466, 0]
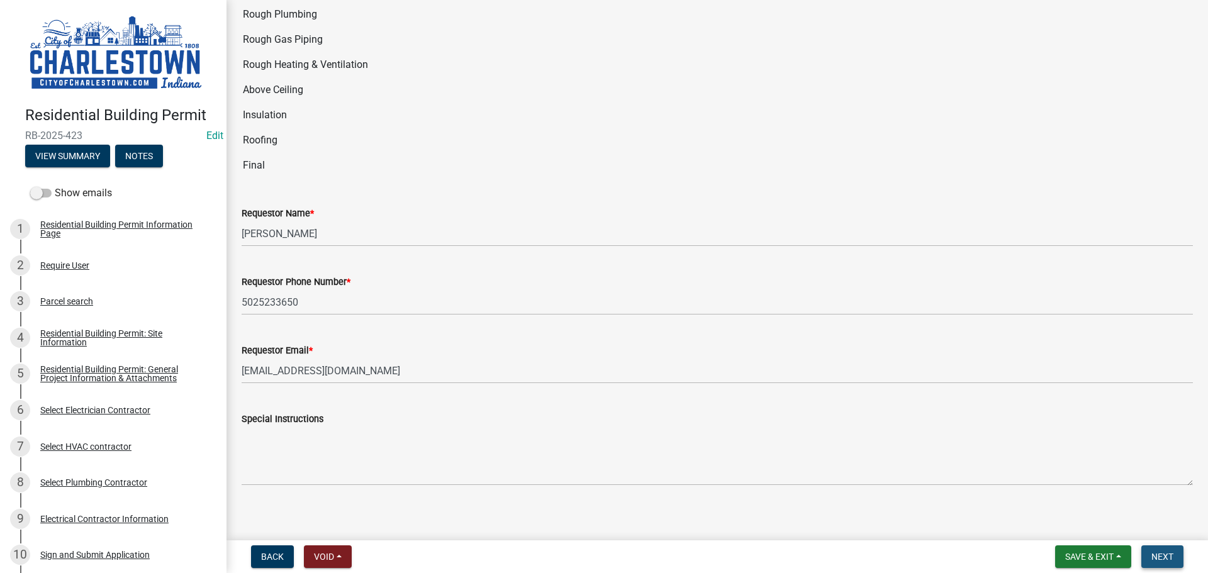
drag, startPoint x: 1166, startPoint y: 555, endPoint x: 1158, endPoint y: 548, distance: 10.2
click at [1165, 555] on span "Next" at bounding box center [1162, 557] width 22 height 10
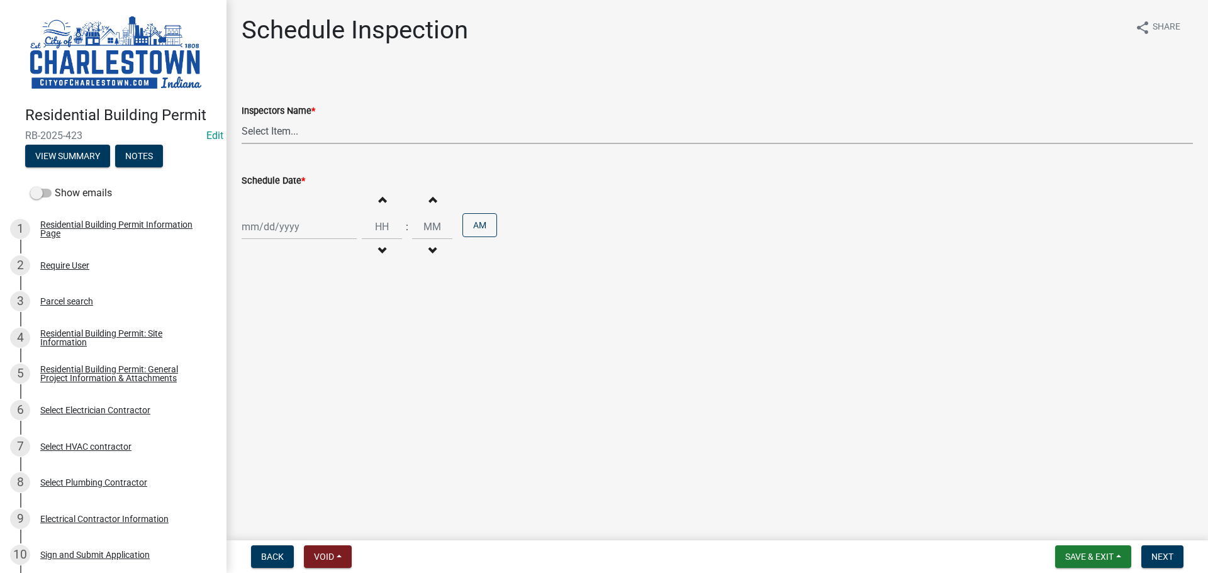
click at [265, 123] on select "Select Item... [PERSON_NAME] ([PERSON_NAME]) [PERSON_NAME] ([PERSON_NAME]) [PER…" at bounding box center [717, 131] width 951 height 26
select select "63e5a778-15f7-4a13-aba2-a6e5541a0fb3"
click at [242, 118] on select "Select Item... [PERSON_NAME] ([PERSON_NAME]) [PERSON_NAME] ([PERSON_NAME]) [PER…" at bounding box center [717, 131] width 951 height 26
click at [282, 230] on div at bounding box center [299, 227] width 115 height 26
select select "9"
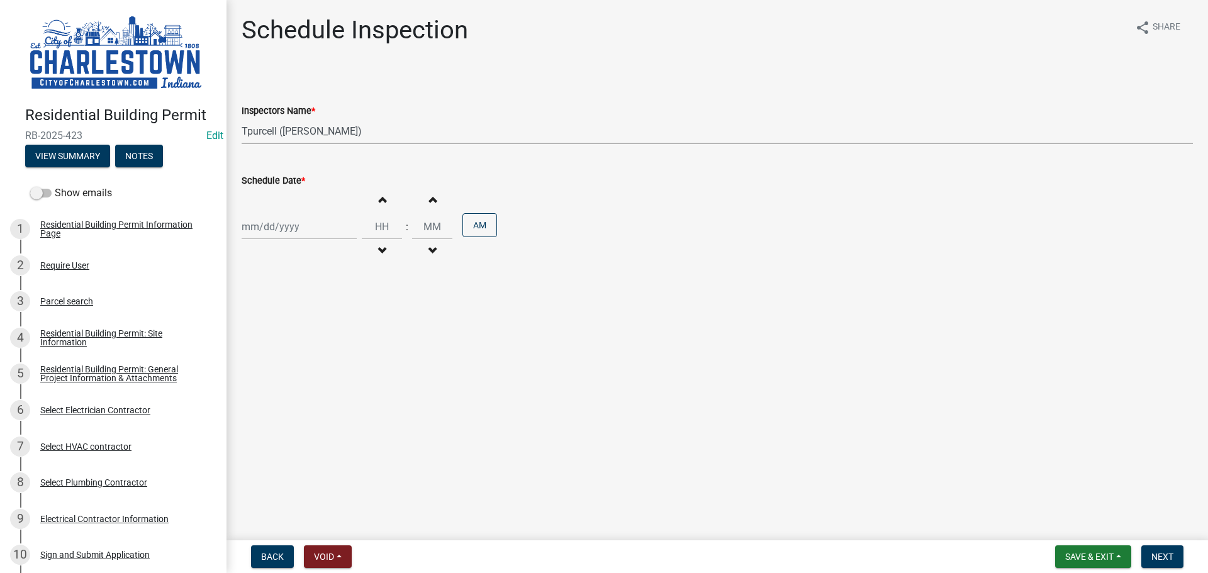
select select "2025"
click at [296, 332] on div "17" at bounding box center [294, 334] width 20 height 20
type input "[DATE]"
click at [1169, 557] on span "Next" at bounding box center [1162, 557] width 22 height 10
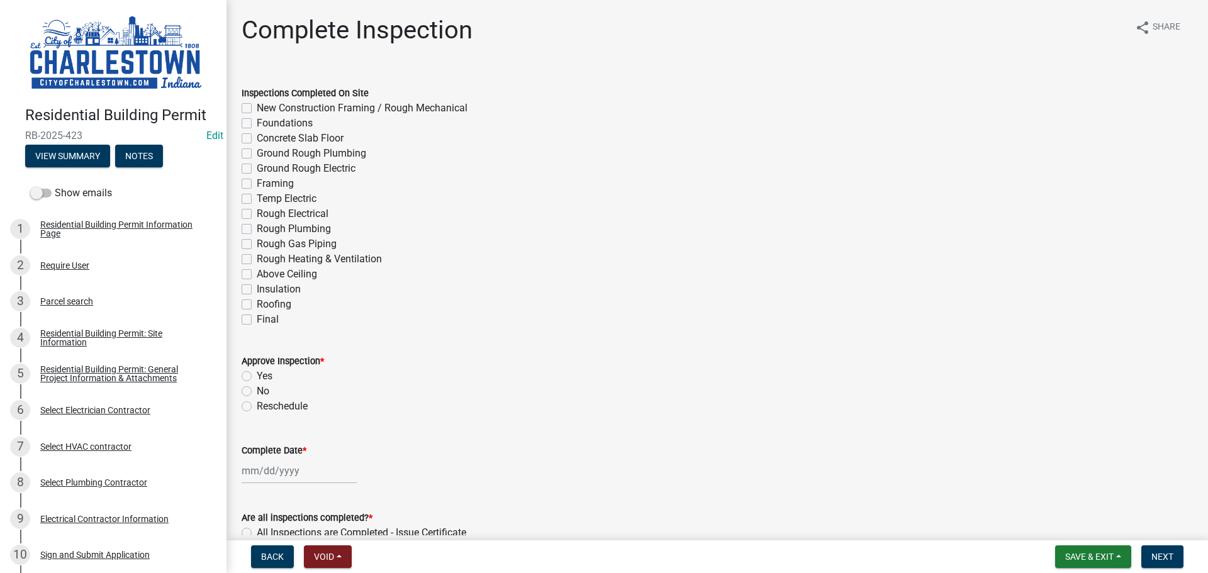
click at [257, 110] on label "New Construction Framing / Rough Mechanical" at bounding box center [362, 108] width 211 height 15
click at [257, 109] on input "New Construction Framing / Rough Mechanical" at bounding box center [261, 105] width 8 height 8
checkbox input "true"
checkbox input "false"
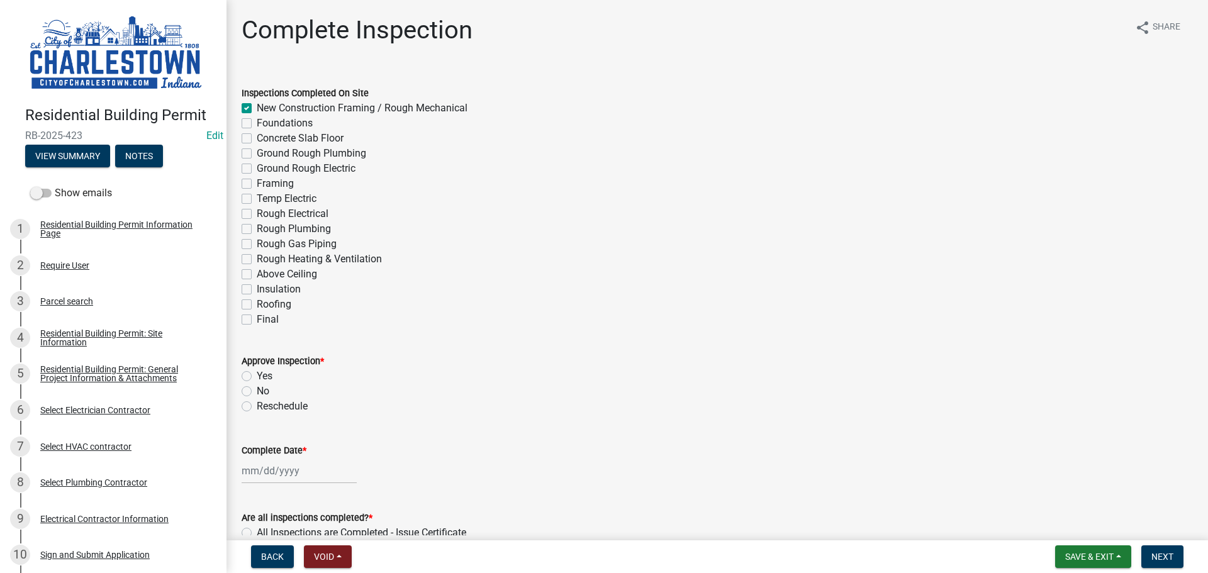
checkbox input "false"
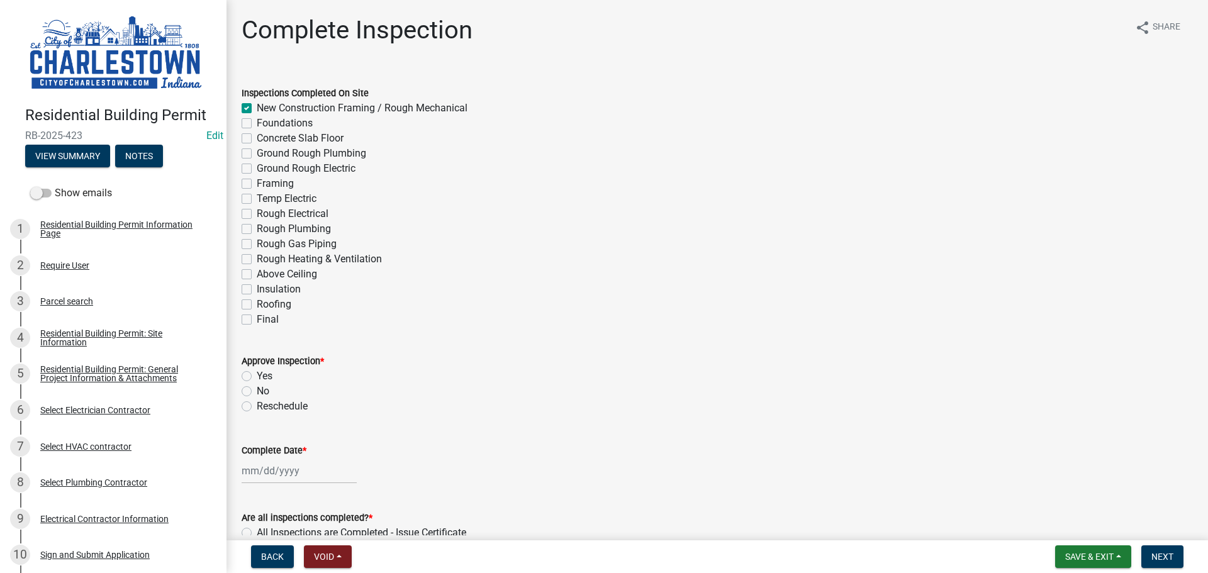
checkbox input "false"
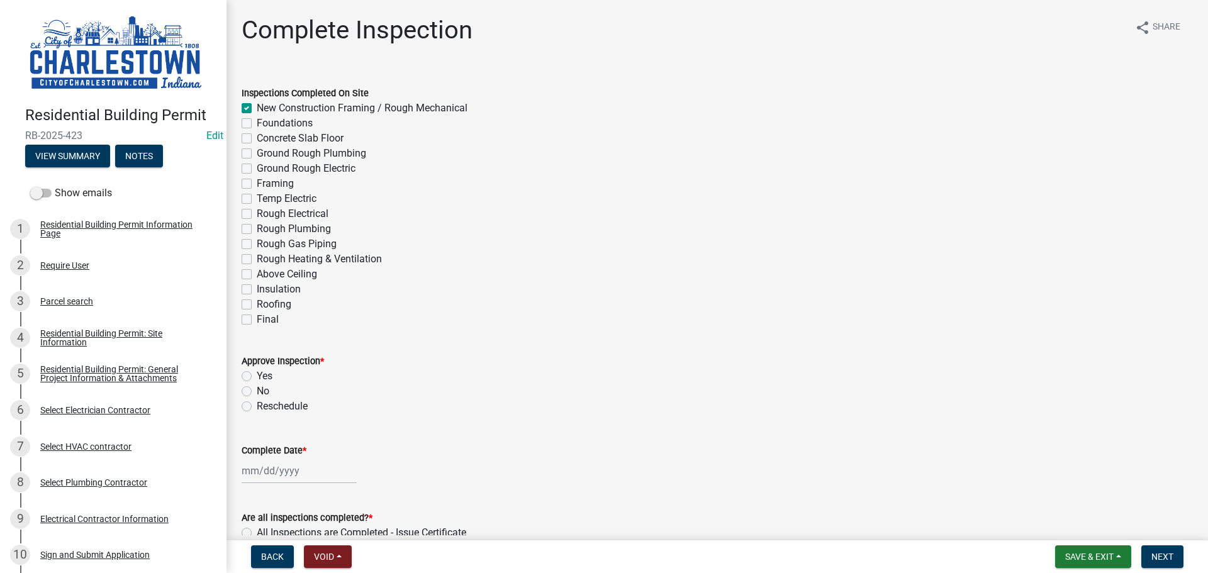
checkbox input "false"
click at [257, 372] on label "Yes" at bounding box center [265, 376] width 16 height 15
click at [257, 372] on input "Yes" at bounding box center [261, 373] width 8 height 8
radio input "true"
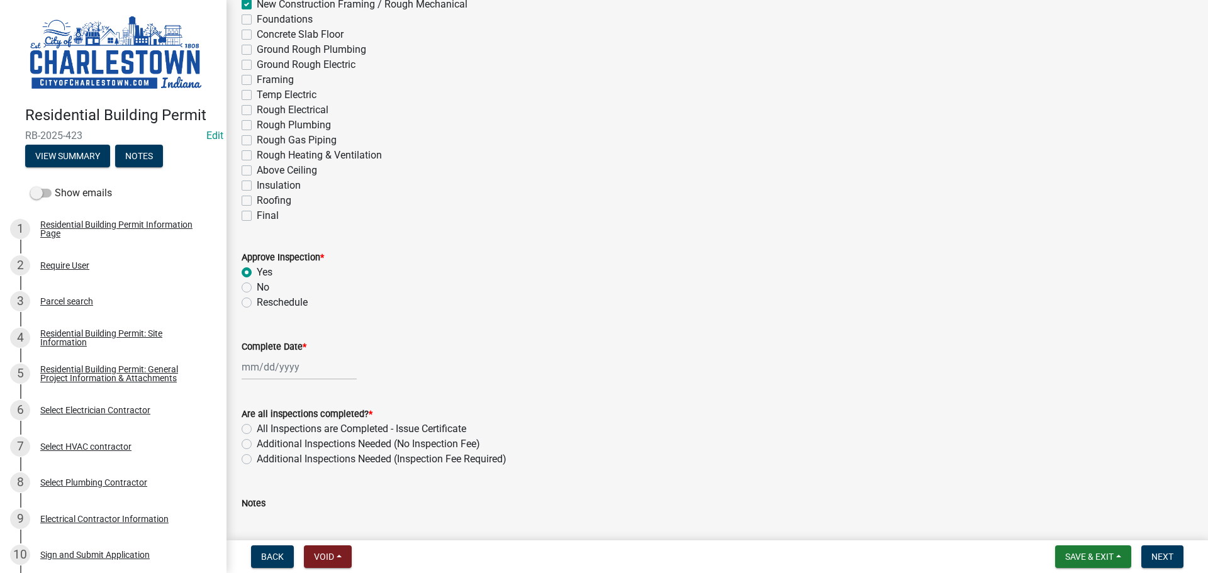
scroll to position [126, 0]
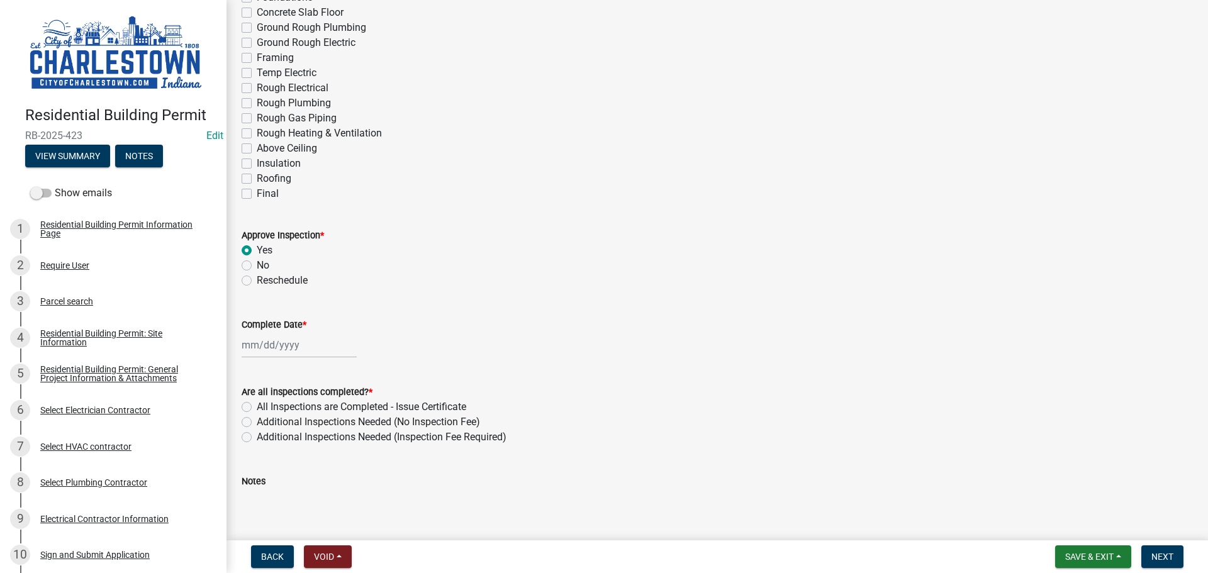
select select "9"
select select "2025"
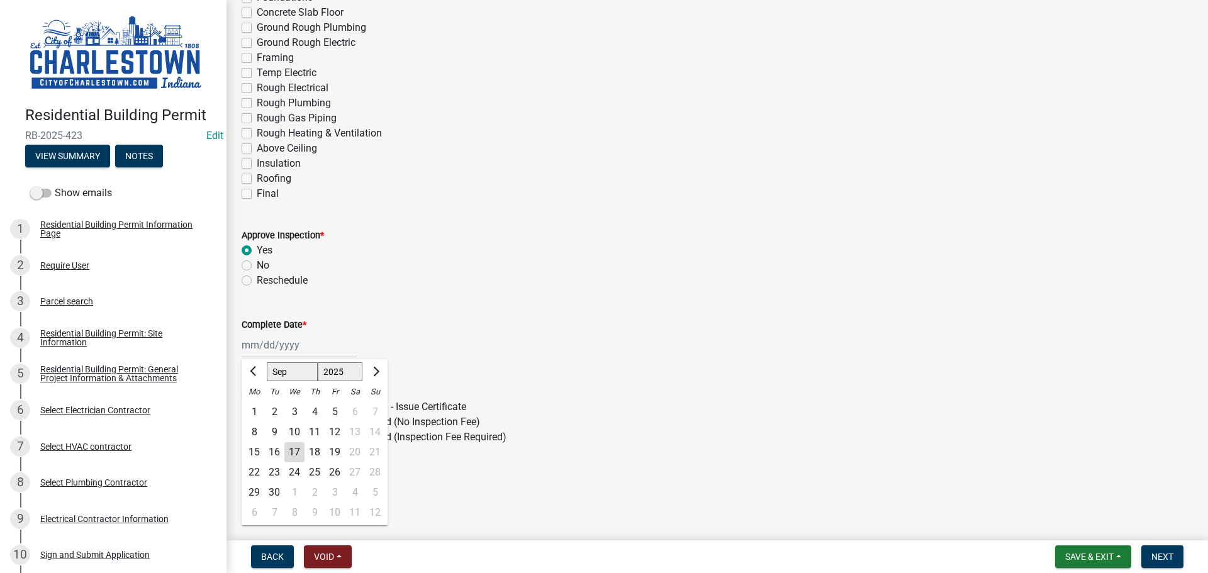
click at [272, 350] on div "[PERSON_NAME] Feb Mar Apr [PERSON_NAME][DATE] Oct Nov [DATE] 1526 1527 1528 152…" at bounding box center [299, 345] width 115 height 26
click at [297, 447] on div "17" at bounding box center [294, 452] width 20 height 20
type input "[DATE]"
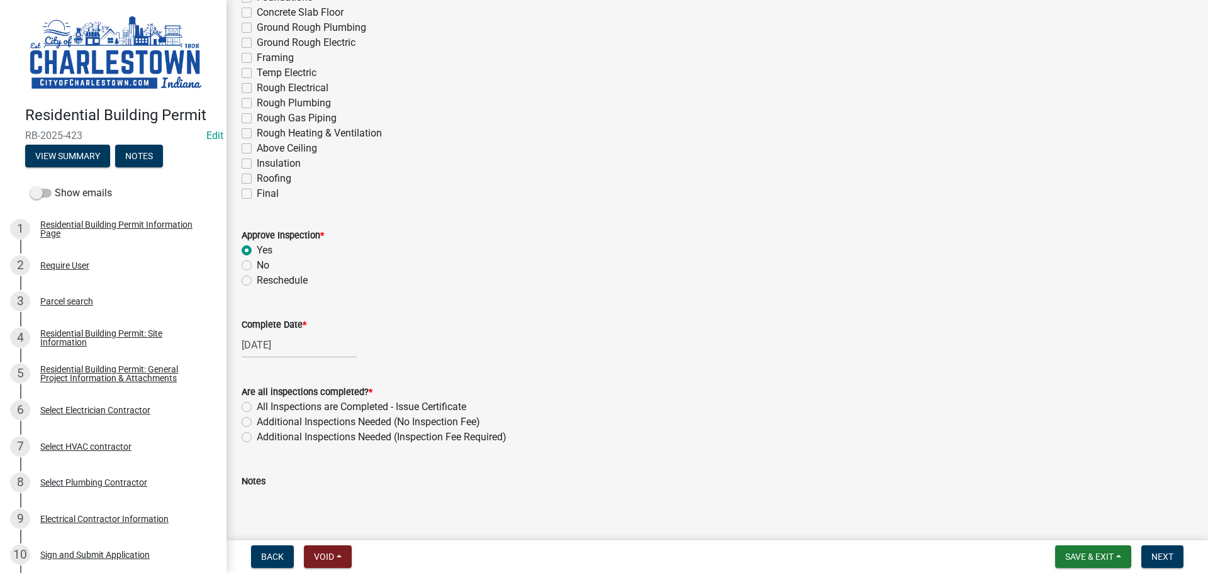
click at [257, 423] on label "Additional Inspections Needed (No Inspection Fee)" at bounding box center [368, 422] width 223 height 15
click at [257, 423] on input "Additional Inspections Needed (No Inspection Fee)" at bounding box center [261, 419] width 8 height 8
radio input "true"
click at [297, 496] on textarea "Notes" at bounding box center [717, 518] width 951 height 59
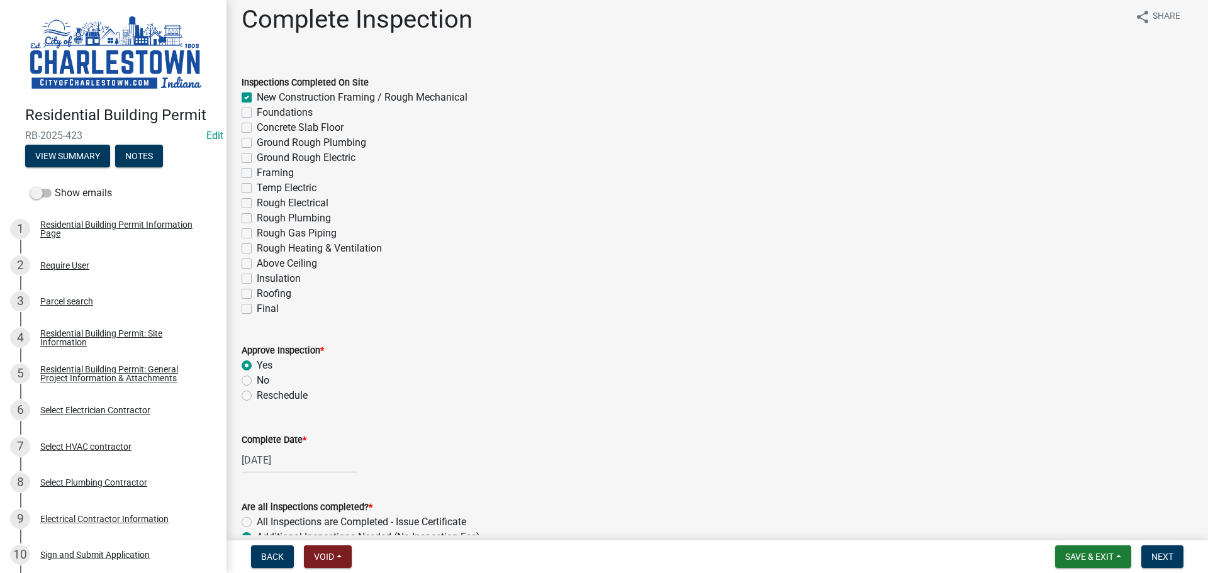
scroll to position [0, 0]
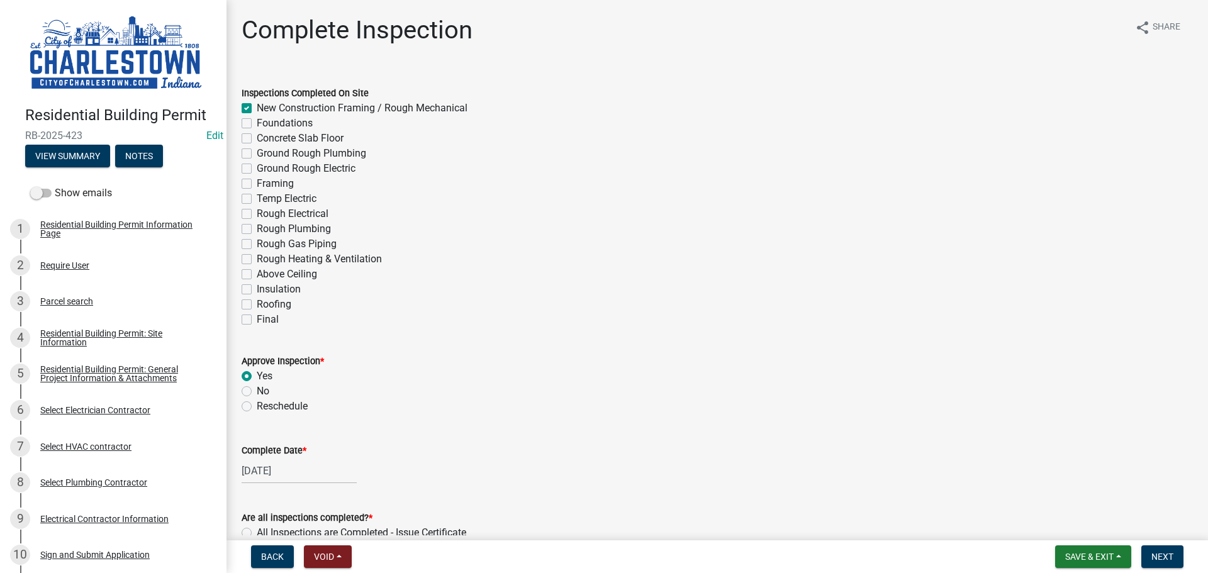
type textarea "REINSPECTED THE FIRE BLOCK PASS CORRECTION WAS MADE ON SEALING"
click at [257, 170] on label "Ground Rough Electric" at bounding box center [306, 168] width 99 height 15
click at [257, 169] on input "Ground Rough Electric" at bounding box center [261, 165] width 8 height 8
checkbox input "true"
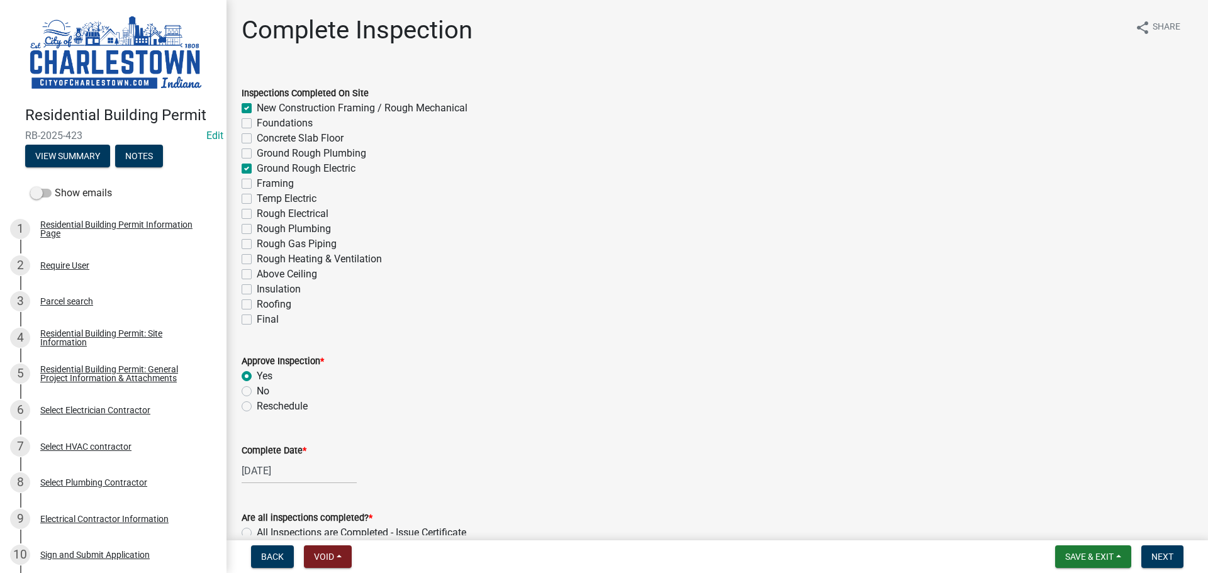
checkbox input "false"
checkbox input "true"
checkbox input "false"
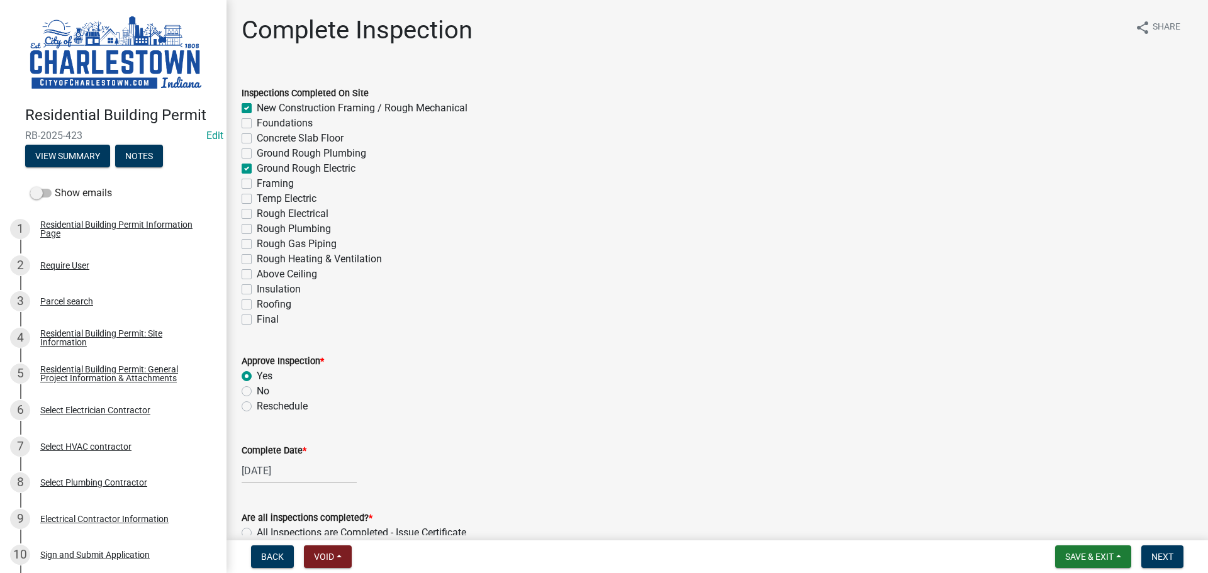
checkbox input "false"
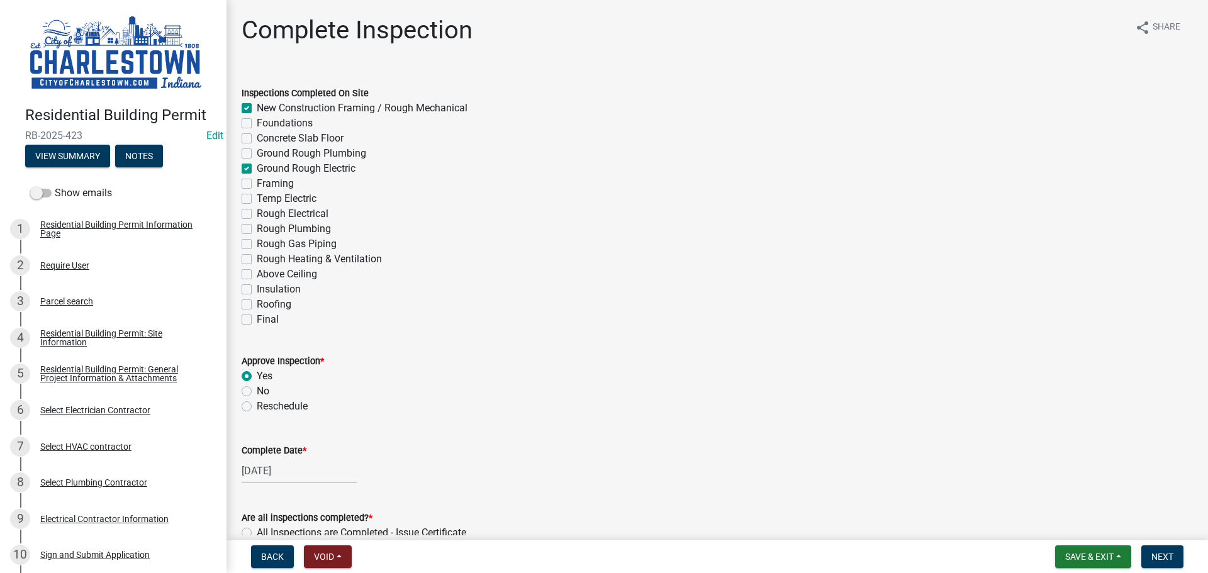
checkbox input "false"
click at [257, 164] on label "Ground Rough Electric" at bounding box center [306, 168] width 99 height 15
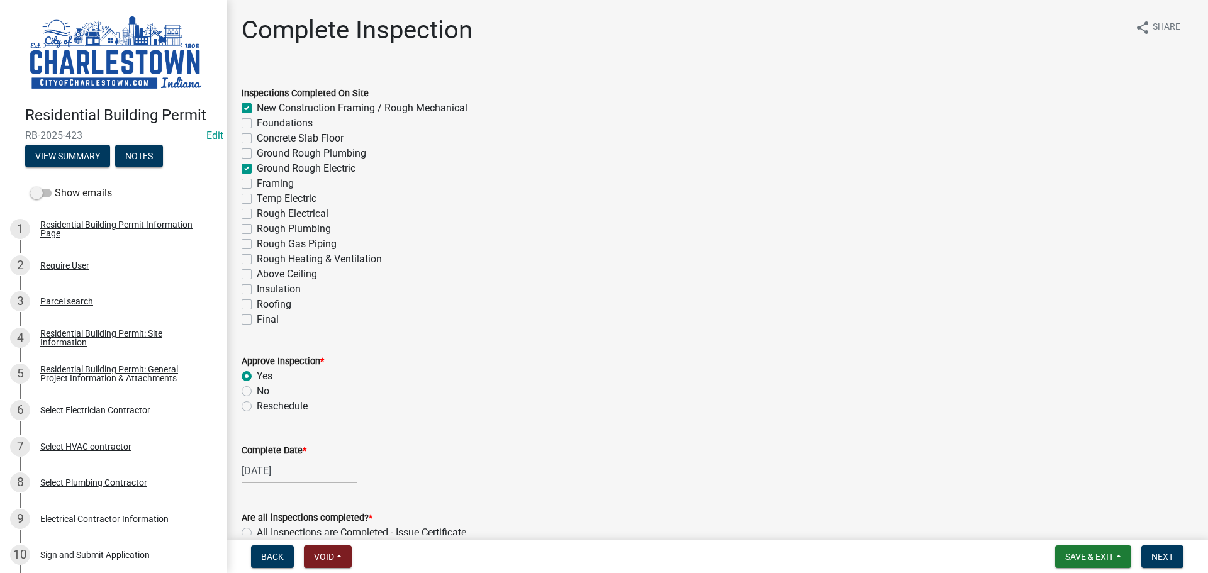
click at [257, 164] on input "Ground Rough Electric" at bounding box center [261, 165] width 8 height 8
checkbox input "false"
checkbox input "true"
checkbox input "false"
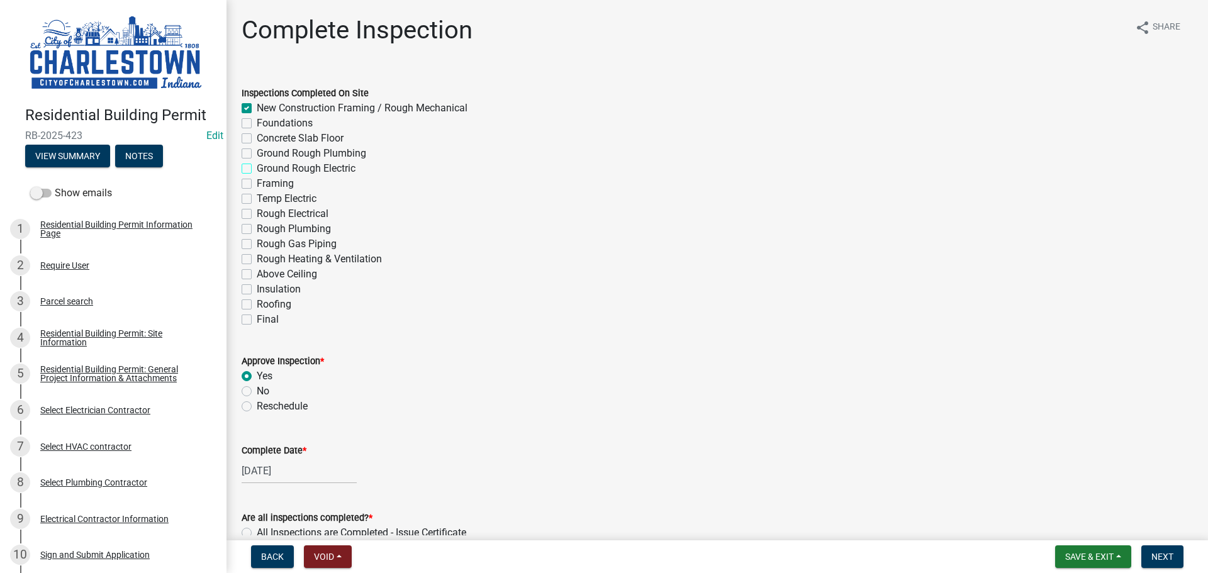
checkbox input "false"
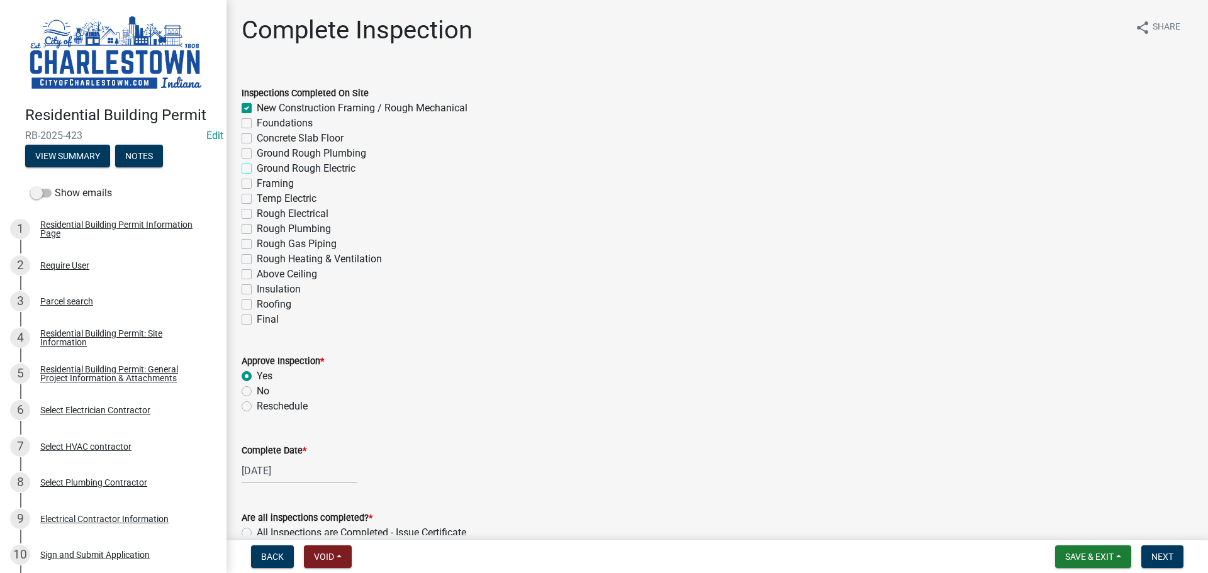
checkbox input "false"
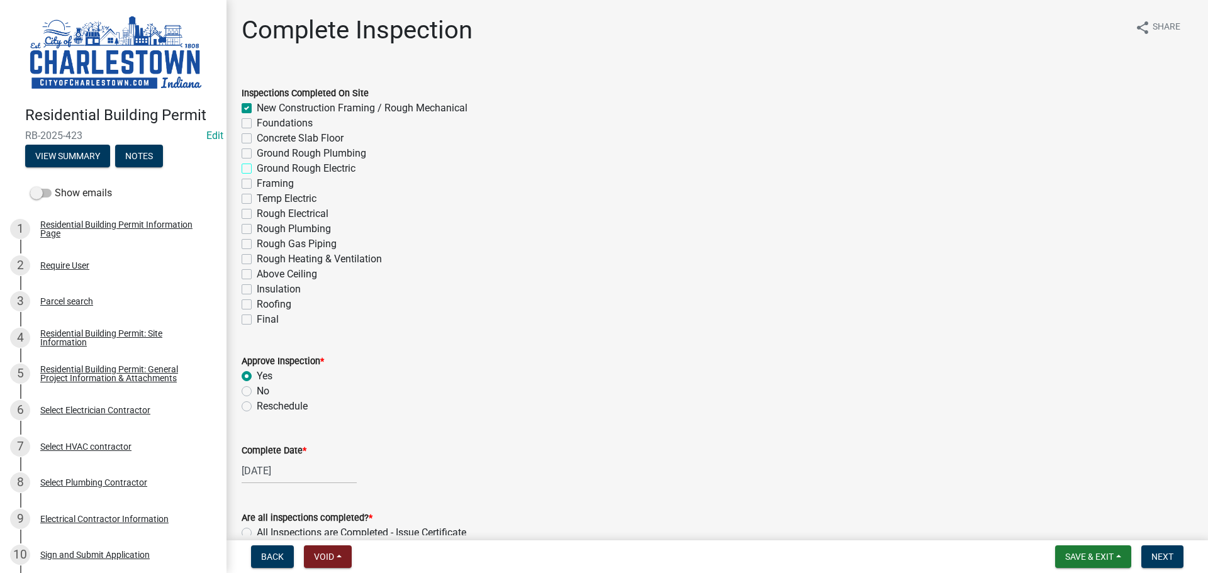
checkbox input "false"
click at [257, 215] on label "Rough Electrical" at bounding box center [293, 213] width 72 height 15
click at [257, 215] on input "Rough Electrical" at bounding box center [261, 210] width 8 height 8
checkbox input "true"
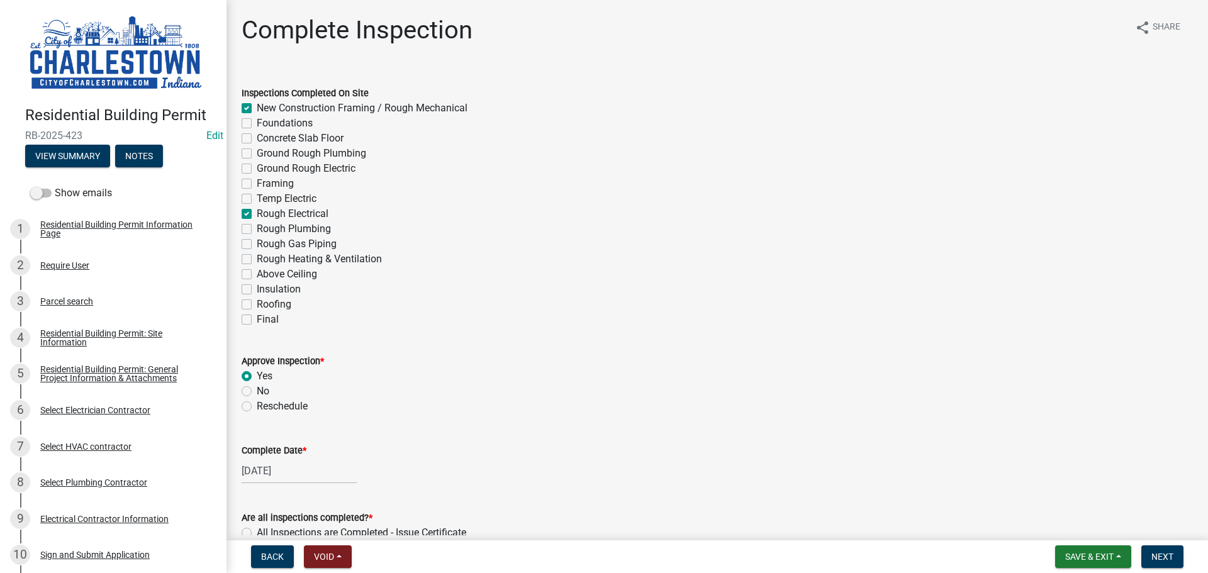
checkbox input "true"
checkbox input "false"
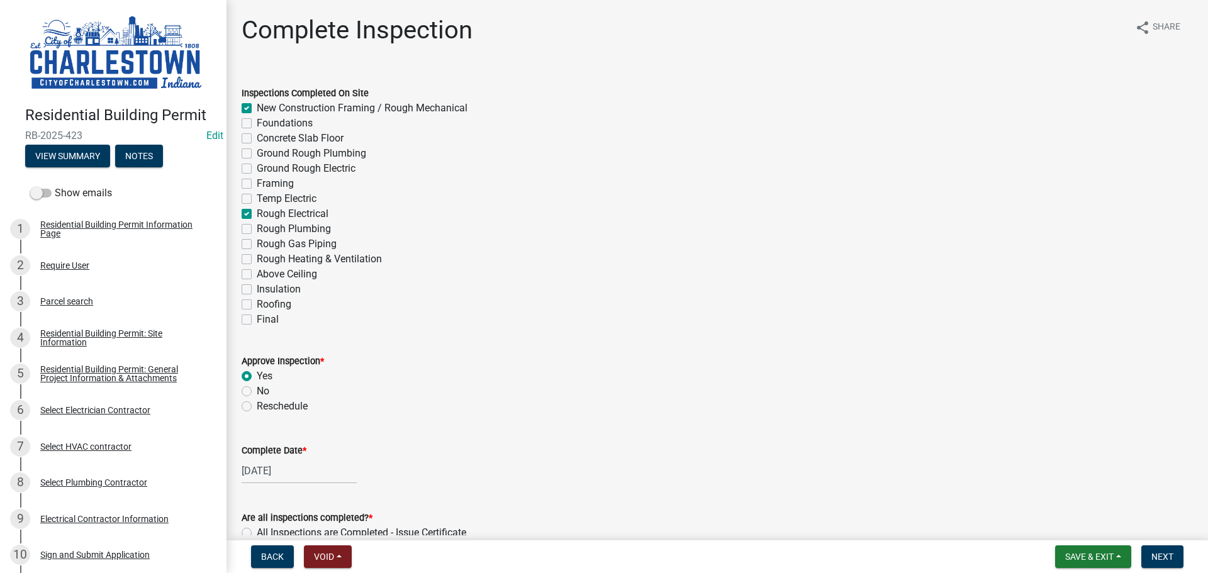
checkbox input "false"
checkbox input "true"
checkbox input "false"
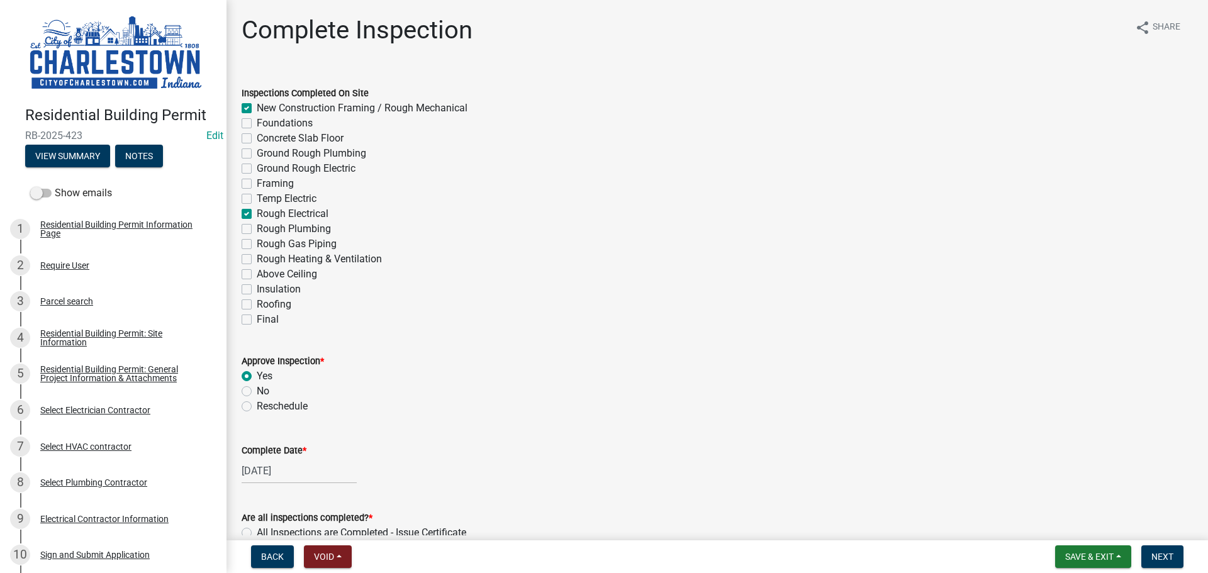
checkbox input "false"
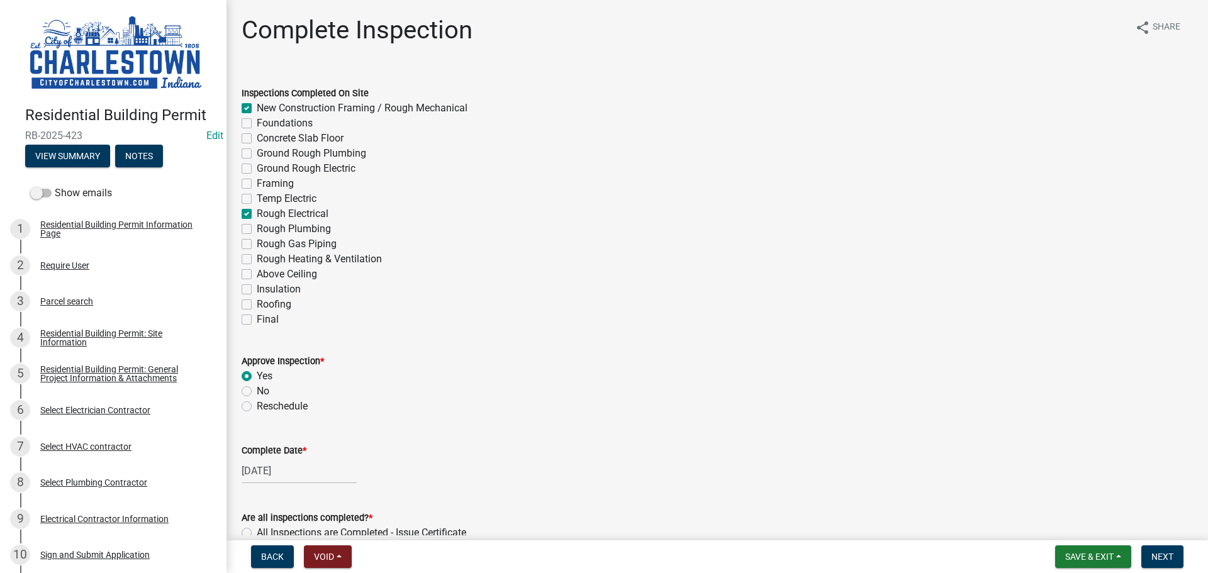
click at [257, 227] on label "Rough Plumbing" at bounding box center [294, 228] width 74 height 15
click at [257, 227] on input "Rough Plumbing" at bounding box center [261, 225] width 8 height 8
checkbox input "true"
checkbox input "false"
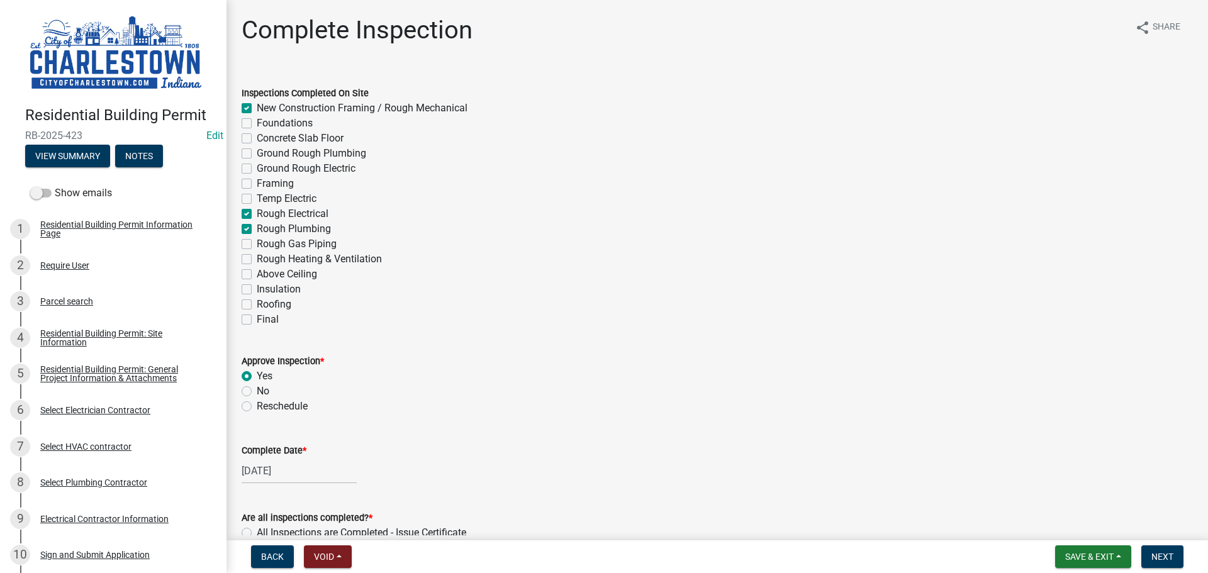
checkbox input "false"
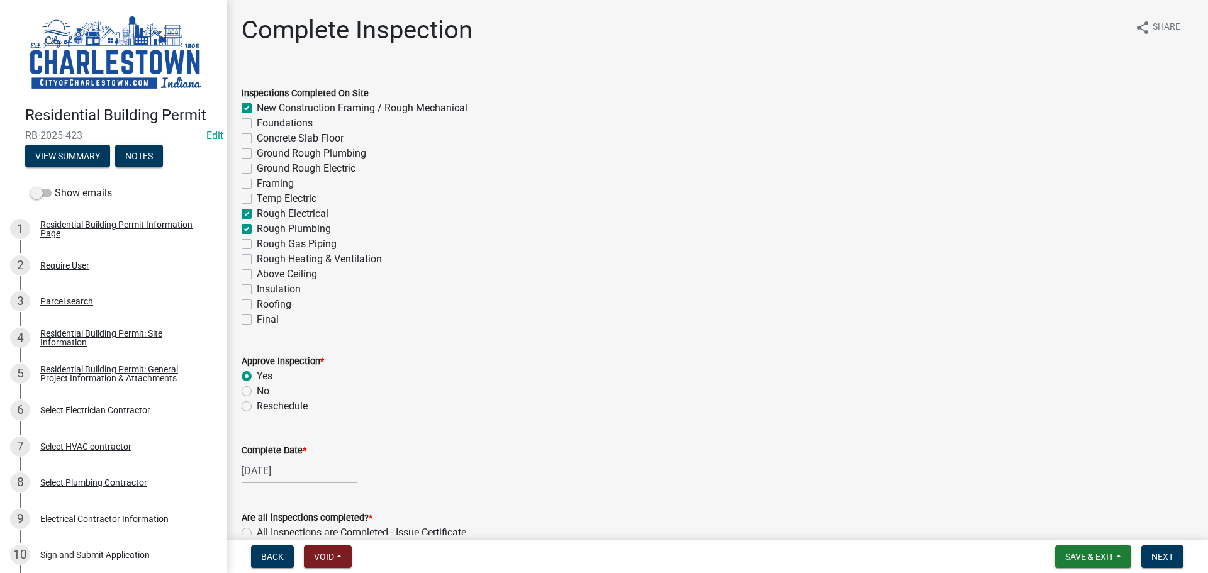
checkbox input "true"
checkbox input "false"
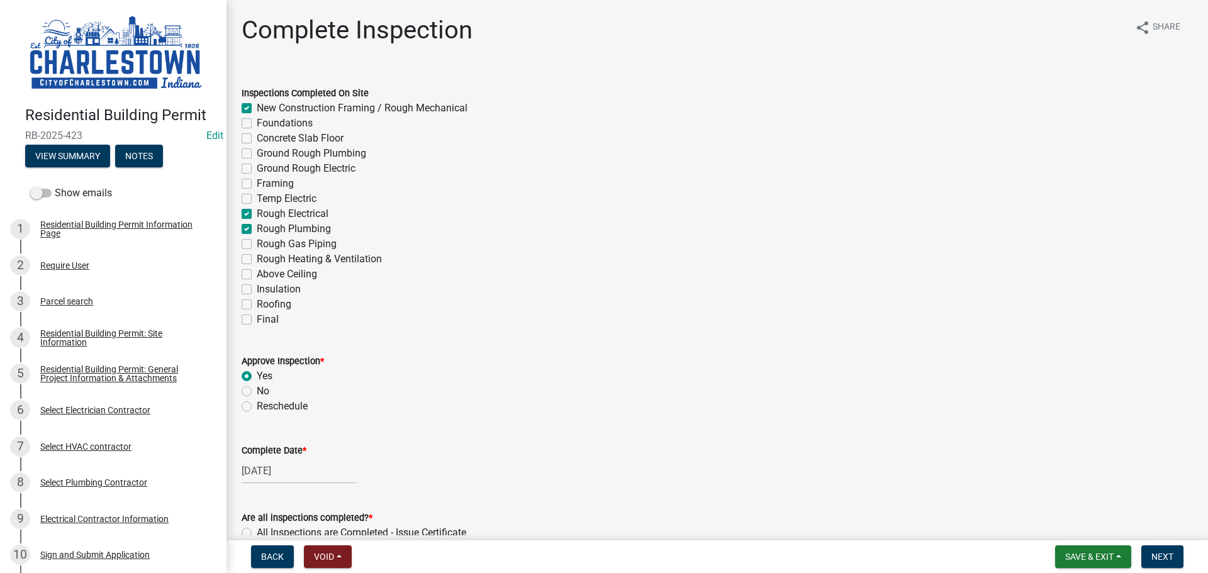
checkbox input "false"
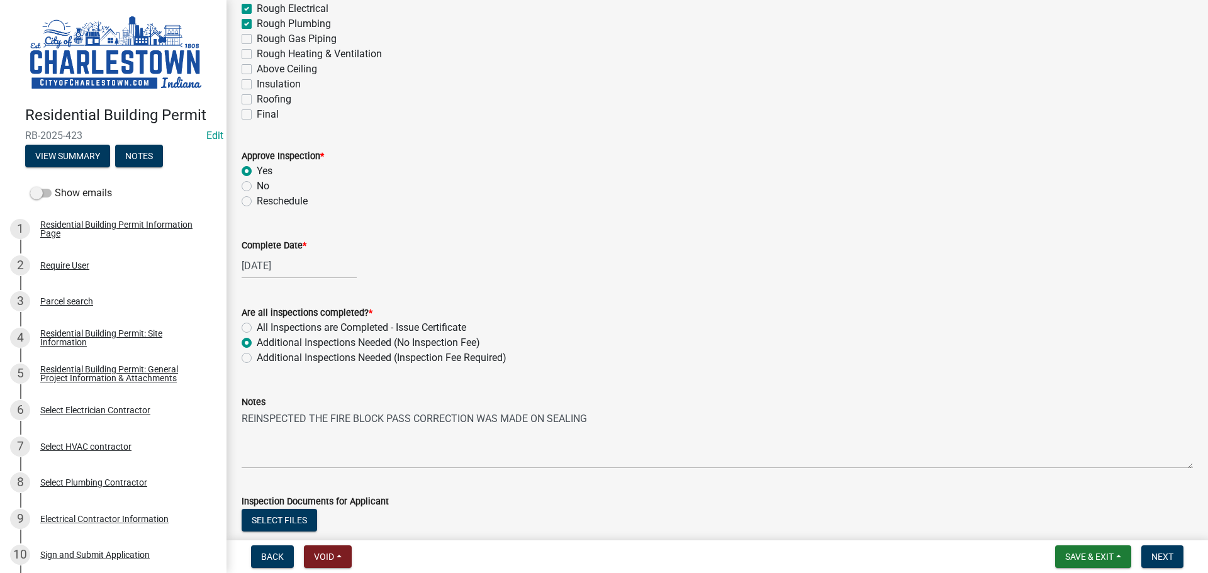
scroll to position [252, 0]
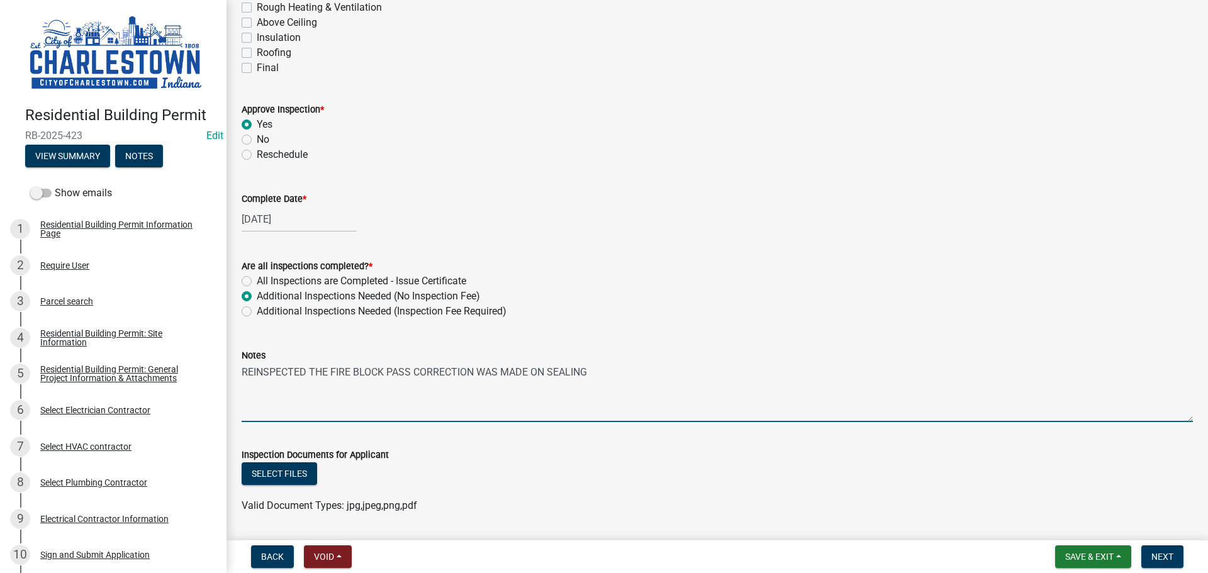
click at [260, 392] on textarea "REINSPECTED THE FIRE BLOCK PASS CORRECTION WAS MADE ON SEALING" at bounding box center [717, 392] width 951 height 59
click at [604, 366] on textarea "REINSPECTED THE FIRE BLOCK PASS CORRECTION WAS MADE ON SEALING" at bounding box center [717, 392] width 951 height 59
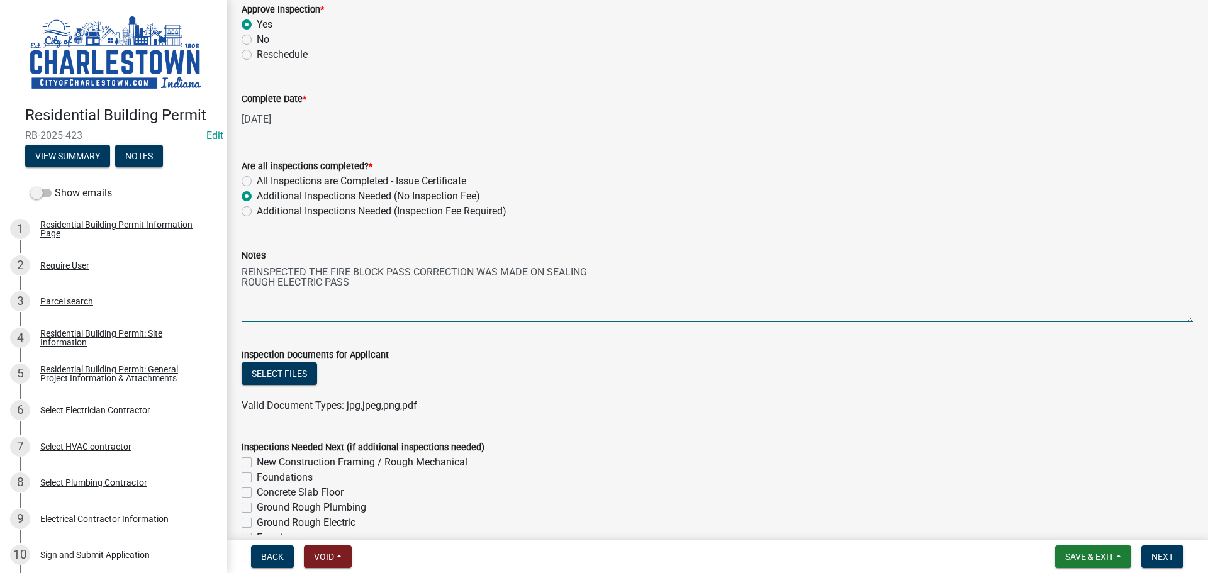
scroll to position [377, 0]
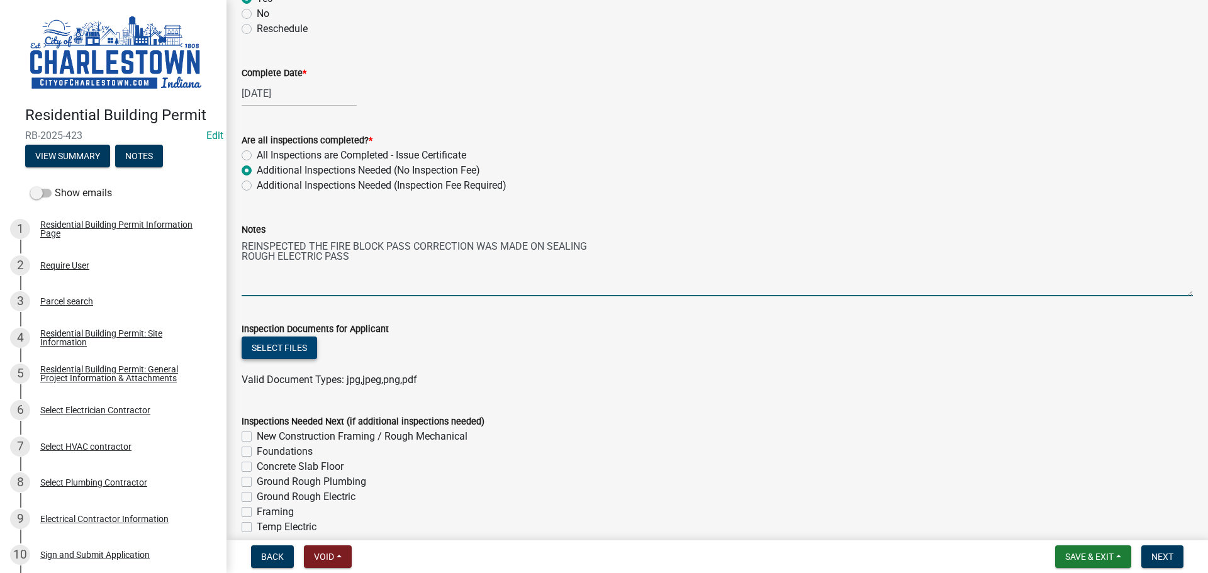
type textarea "REINSPECTED THE FIRE BLOCK PASS CORRECTION WAS MADE ON SEALING ROUGH ELECTRIC P…"
click at [254, 350] on button "Select files" at bounding box center [279, 348] width 75 height 23
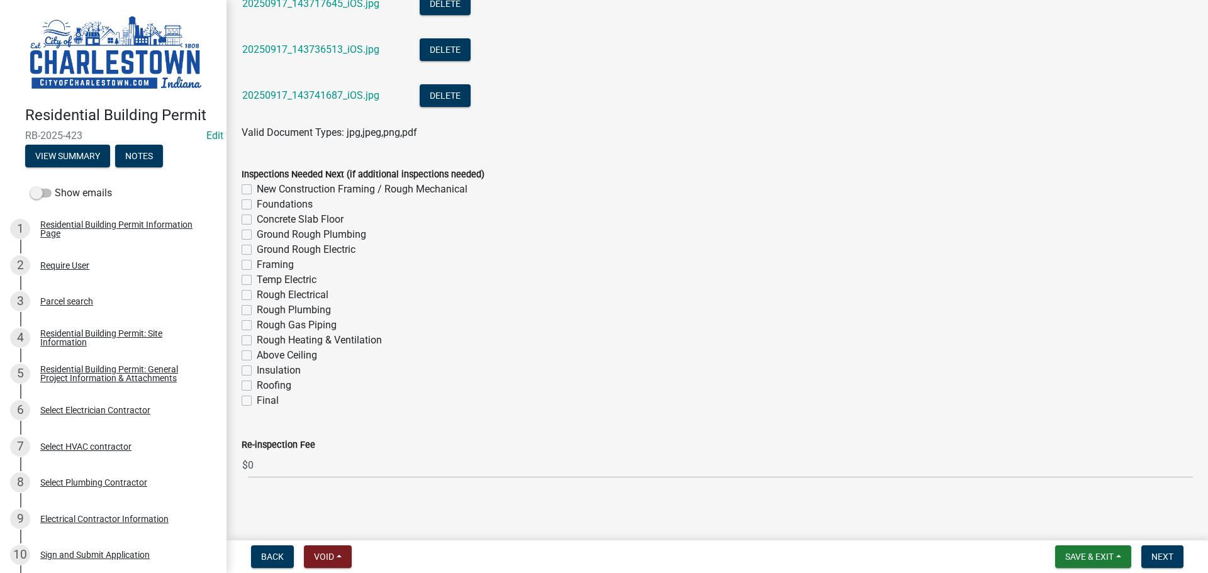
scroll to position [1455, 0]
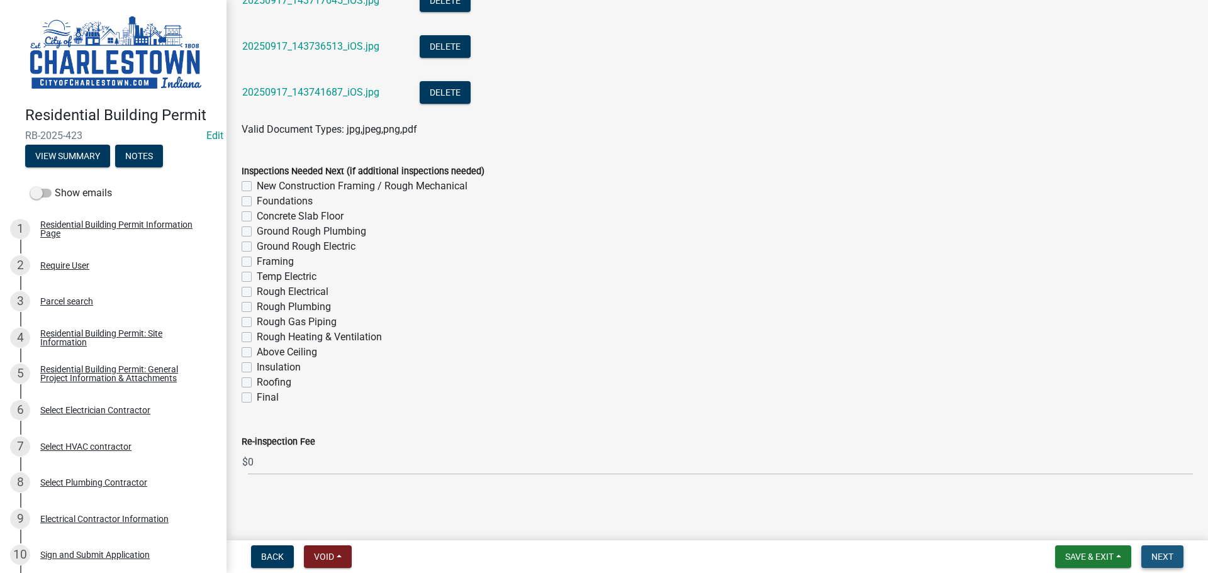
click at [1165, 553] on span "Next" at bounding box center [1162, 557] width 22 height 10
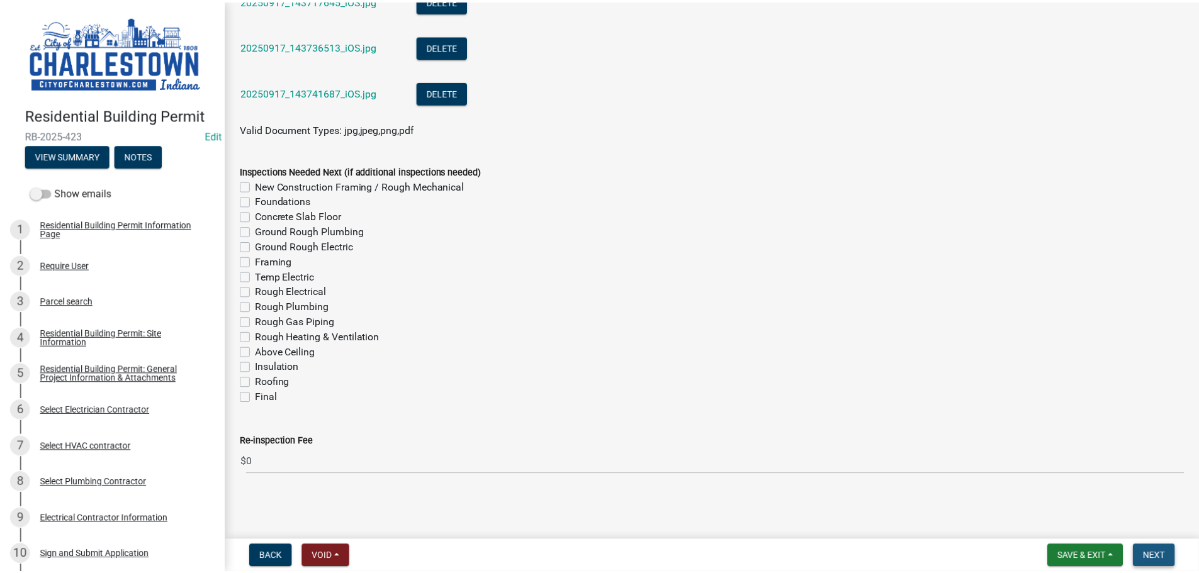
scroll to position [0, 0]
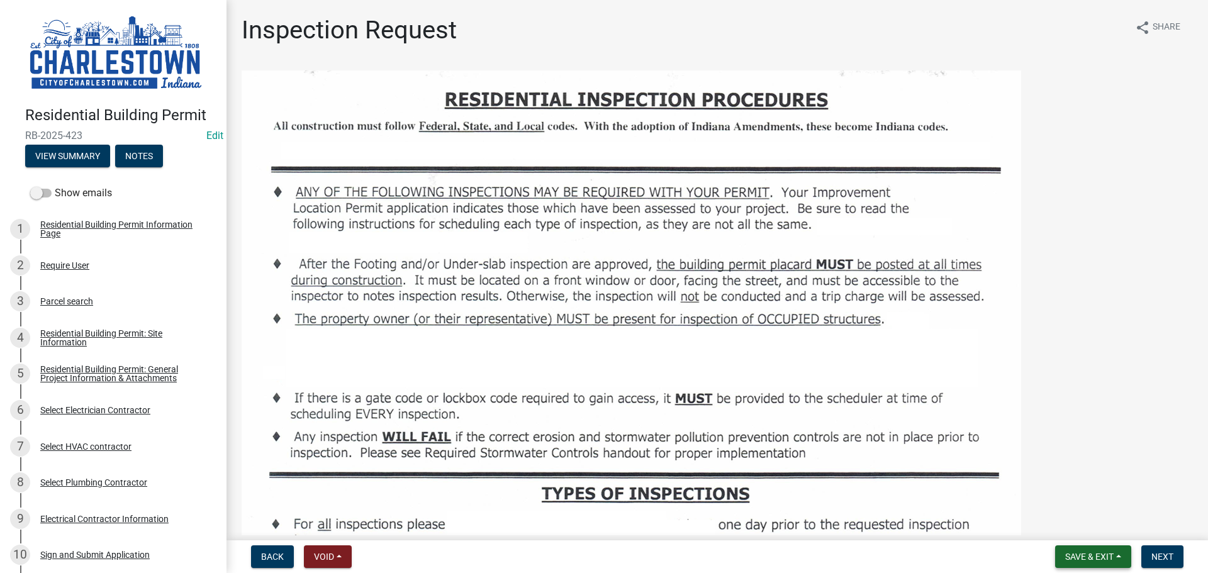
click at [1082, 556] on span "Save & Exit" at bounding box center [1089, 557] width 48 height 10
click at [1071, 527] on button "Save & Exit" at bounding box center [1081, 524] width 101 height 30
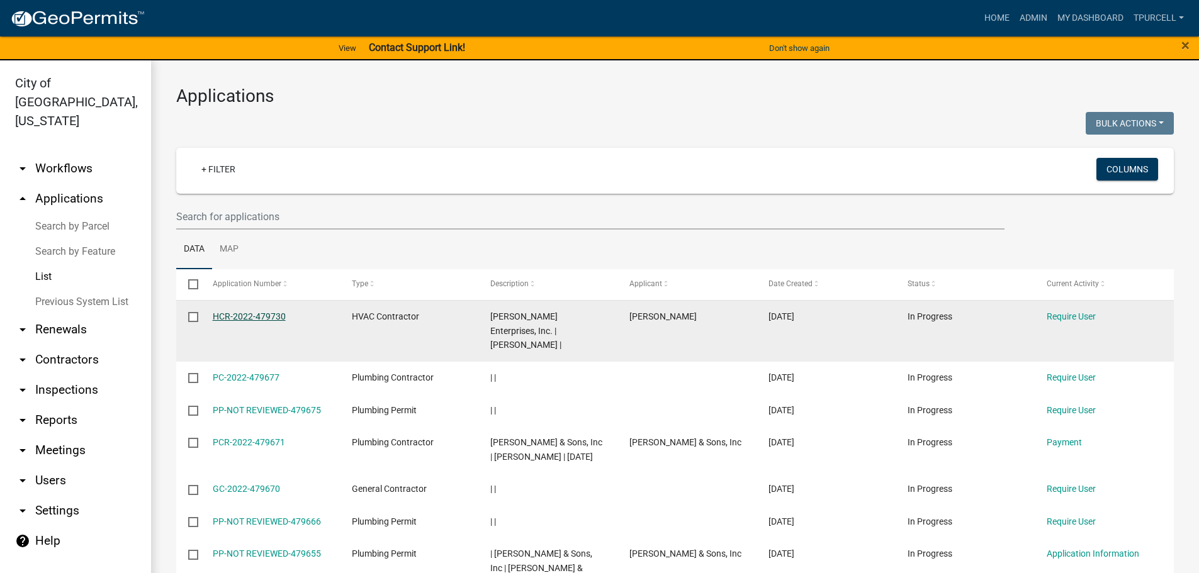
click at [264, 311] on link "HCR-2022-479730" at bounding box center [249, 316] width 73 height 10
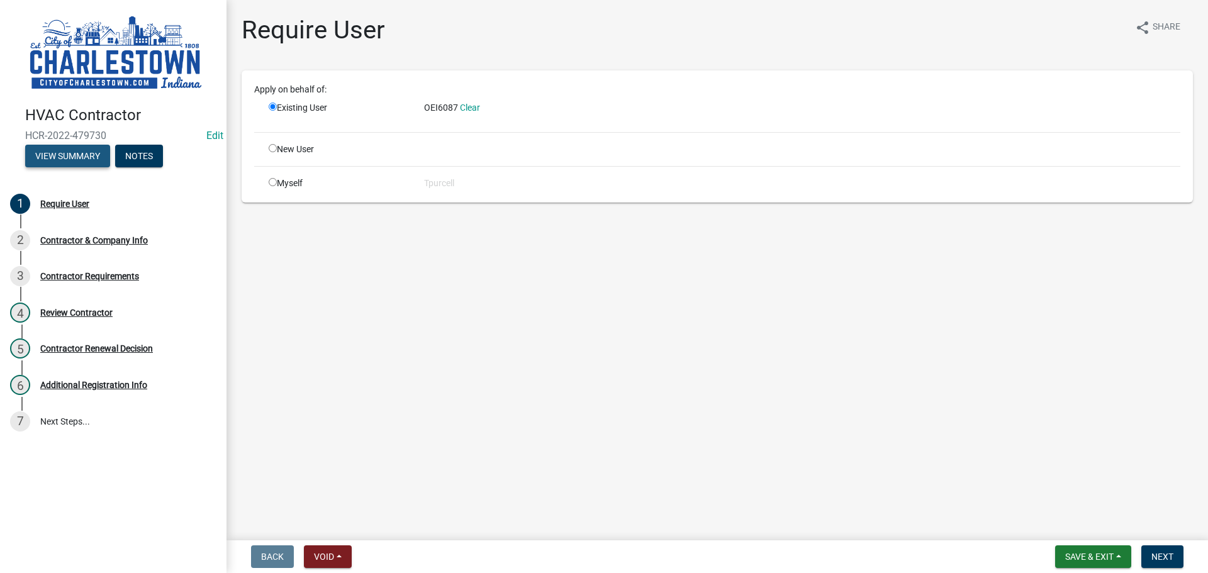
click at [89, 160] on button "View Summary" at bounding box center [67, 156] width 85 height 23
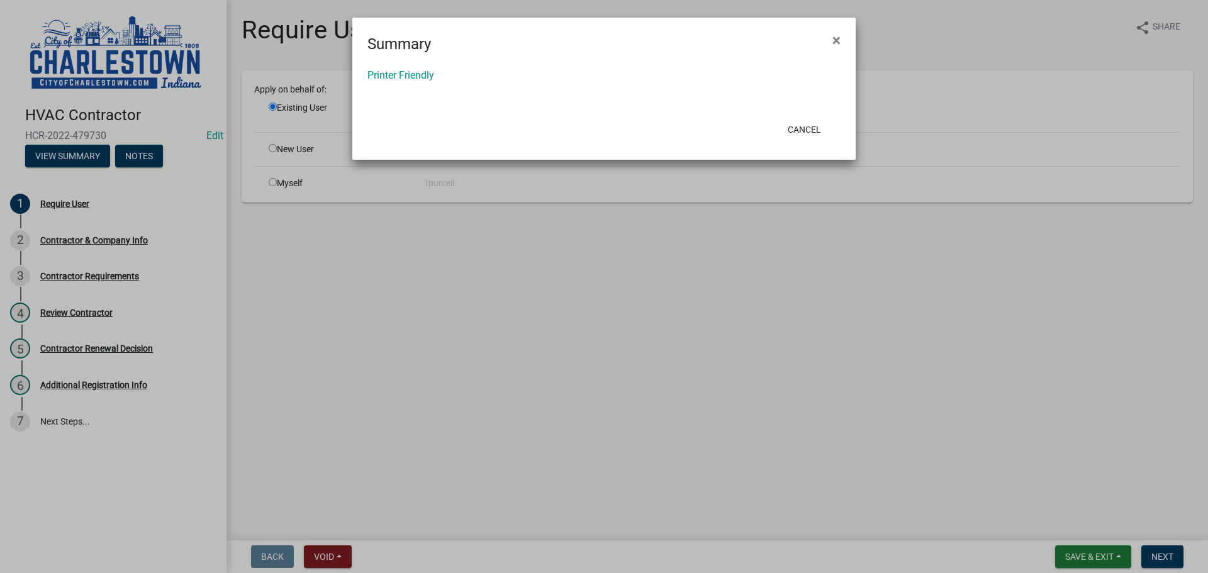
click at [1087, 554] on ngb-modal-window "Summary × Printer Friendly Cancel" at bounding box center [604, 286] width 1208 height 573
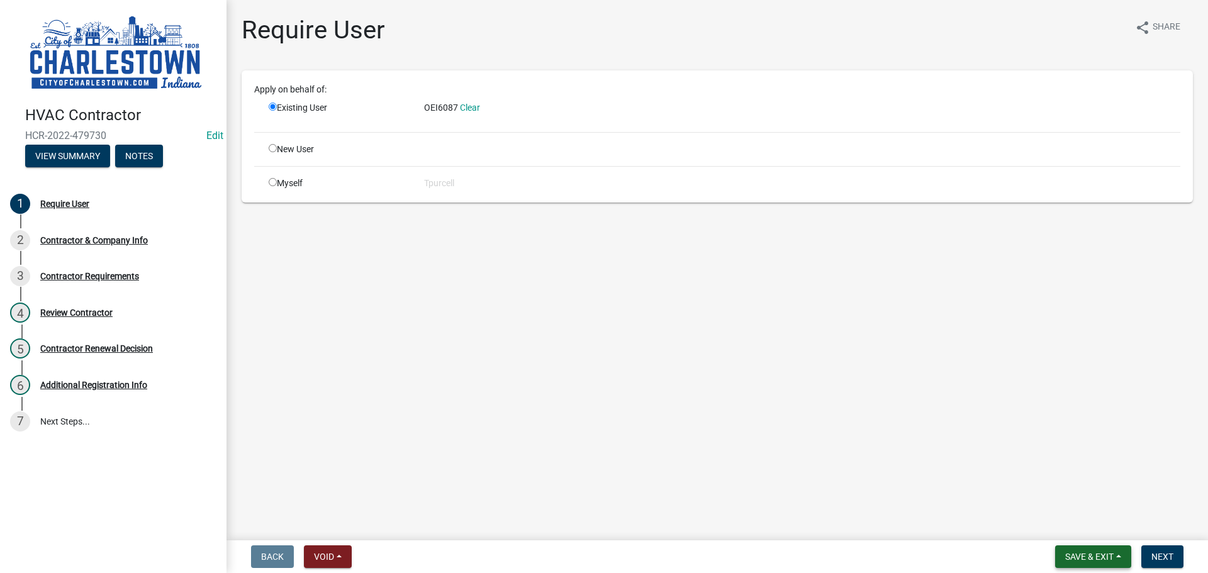
click at [1084, 556] on span "Save & Exit" at bounding box center [1089, 557] width 48 height 10
click at [1071, 525] on button "Save & Exit" at bounding box center [1081, 524] width 101 height 30
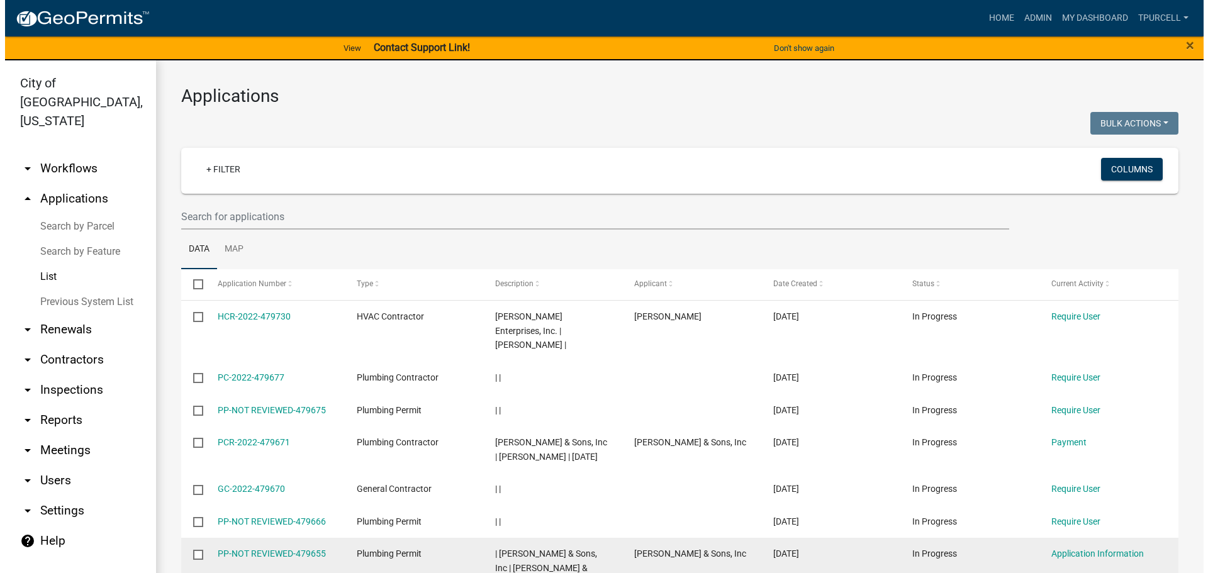
scroll to position [63, 0]
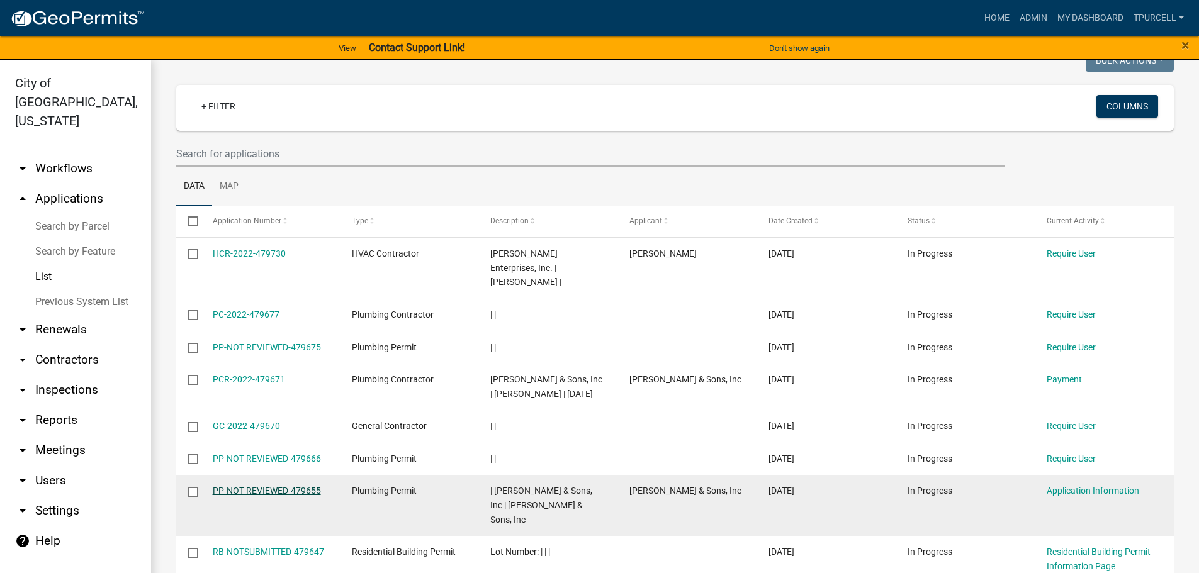
click at [277, 486] on link "PP-NOT REVIEWED-479655" at bounding box center [267, 491] width 108 height 10
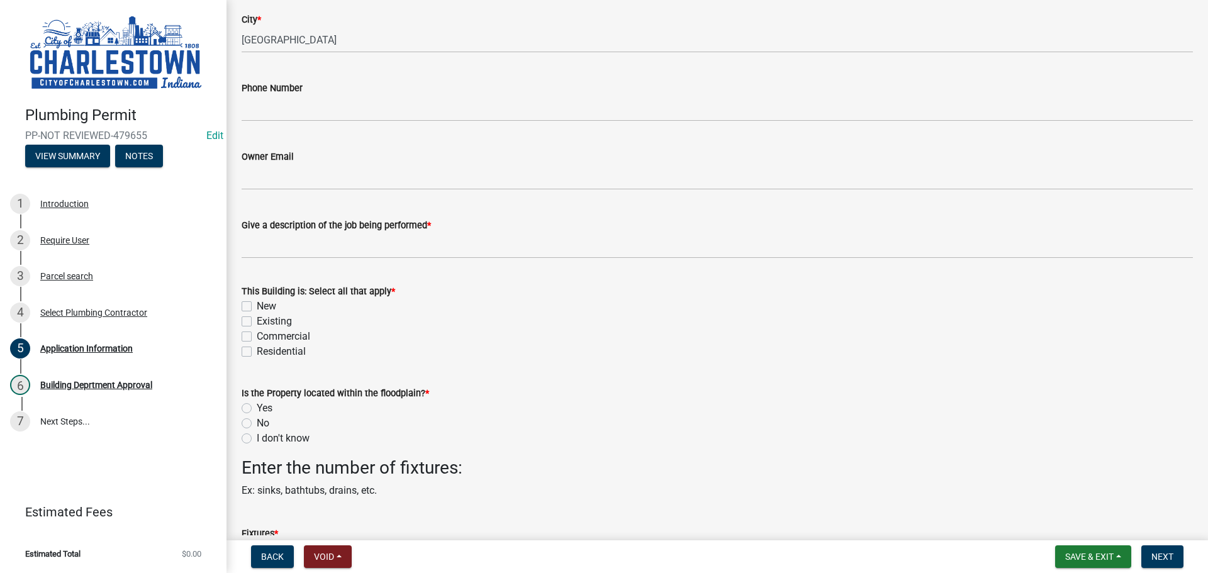
scroll to position [315, 0]
click at [1081, 557] on span "Save & Exit" at bounding box center [1089, 557] width 48 height 10
click at [1087, 520] on button "Save & Exit" at bounding box center [1081, 524] width 101 height 30
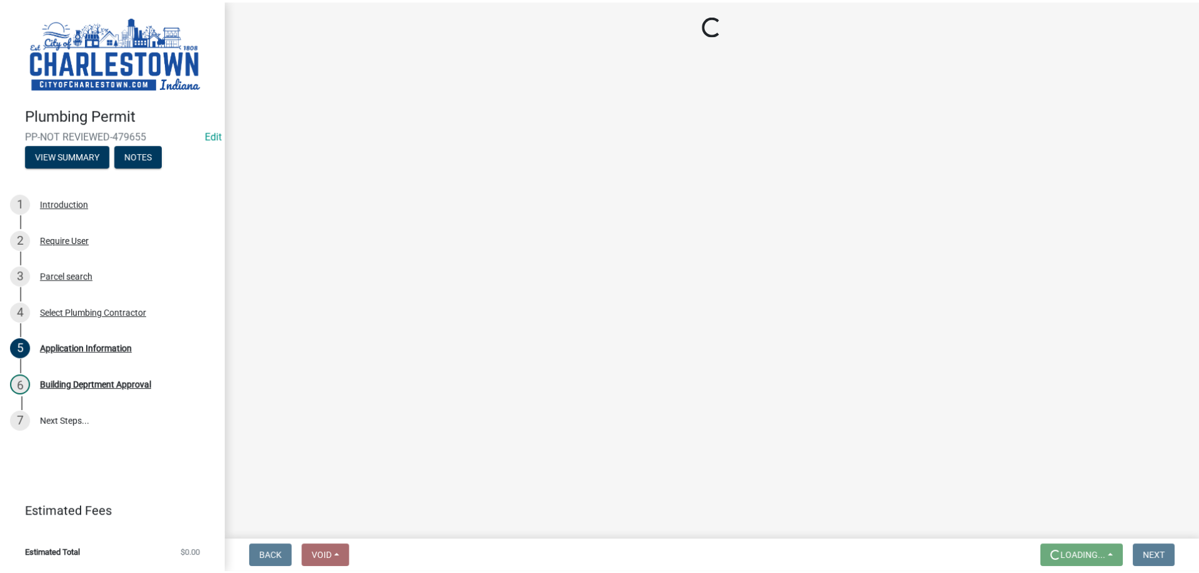
scroll to position [0, 0]
